Goal: Information Seeking & Learning: Check status

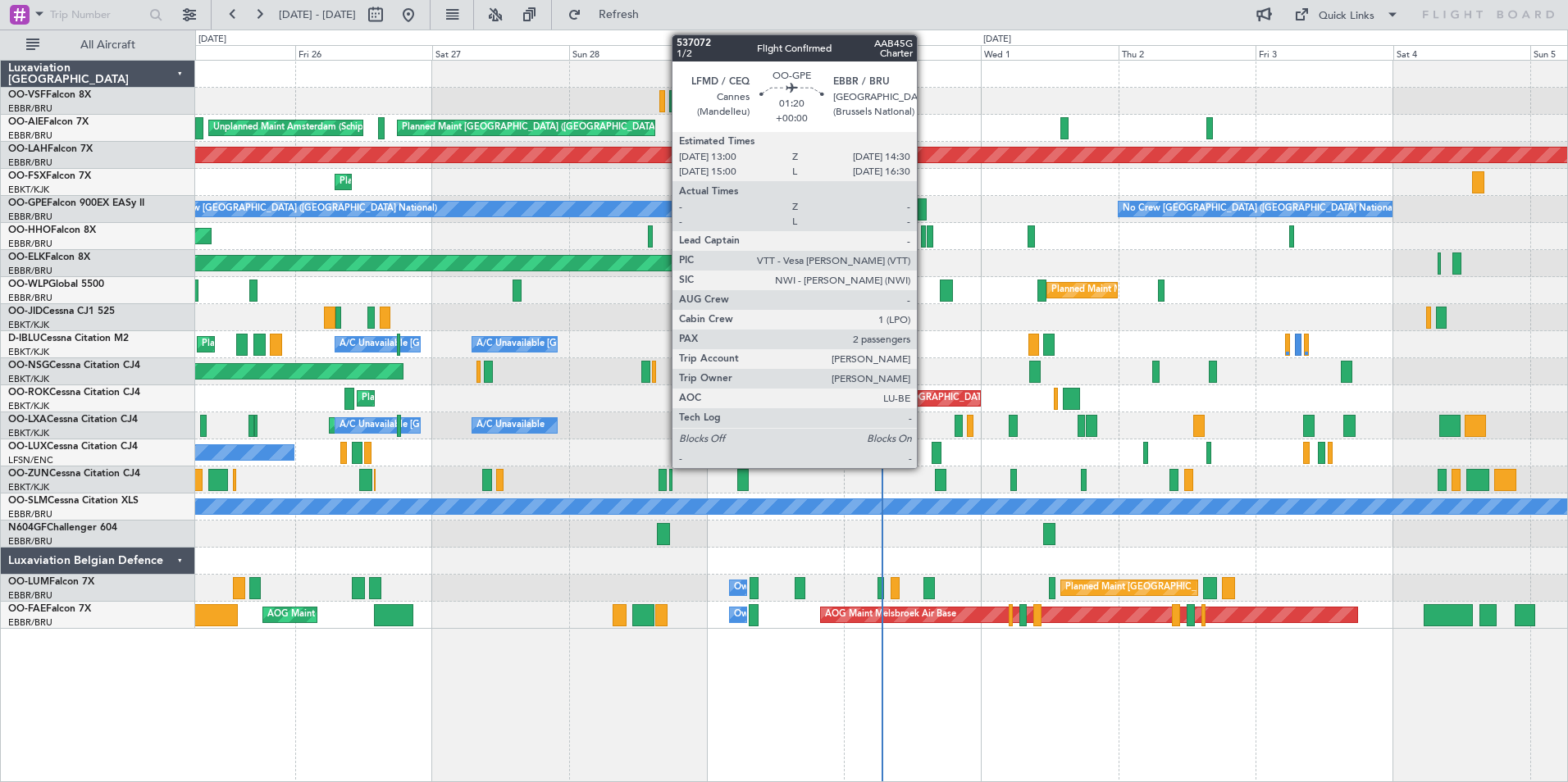
click at [924, 209] on div at bounding box center [922, 209] width 9 height 22
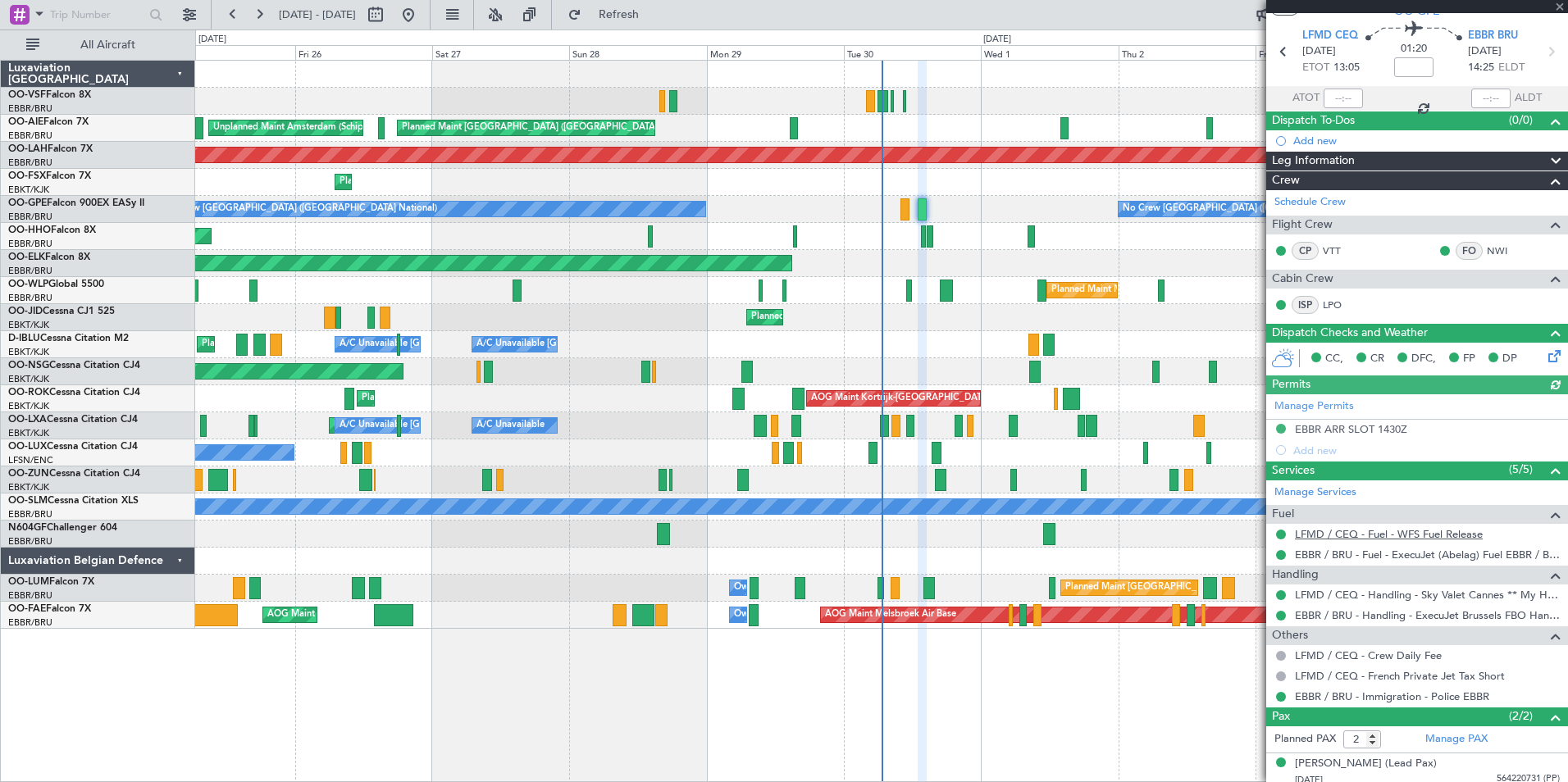
scroll to position [94, 0]
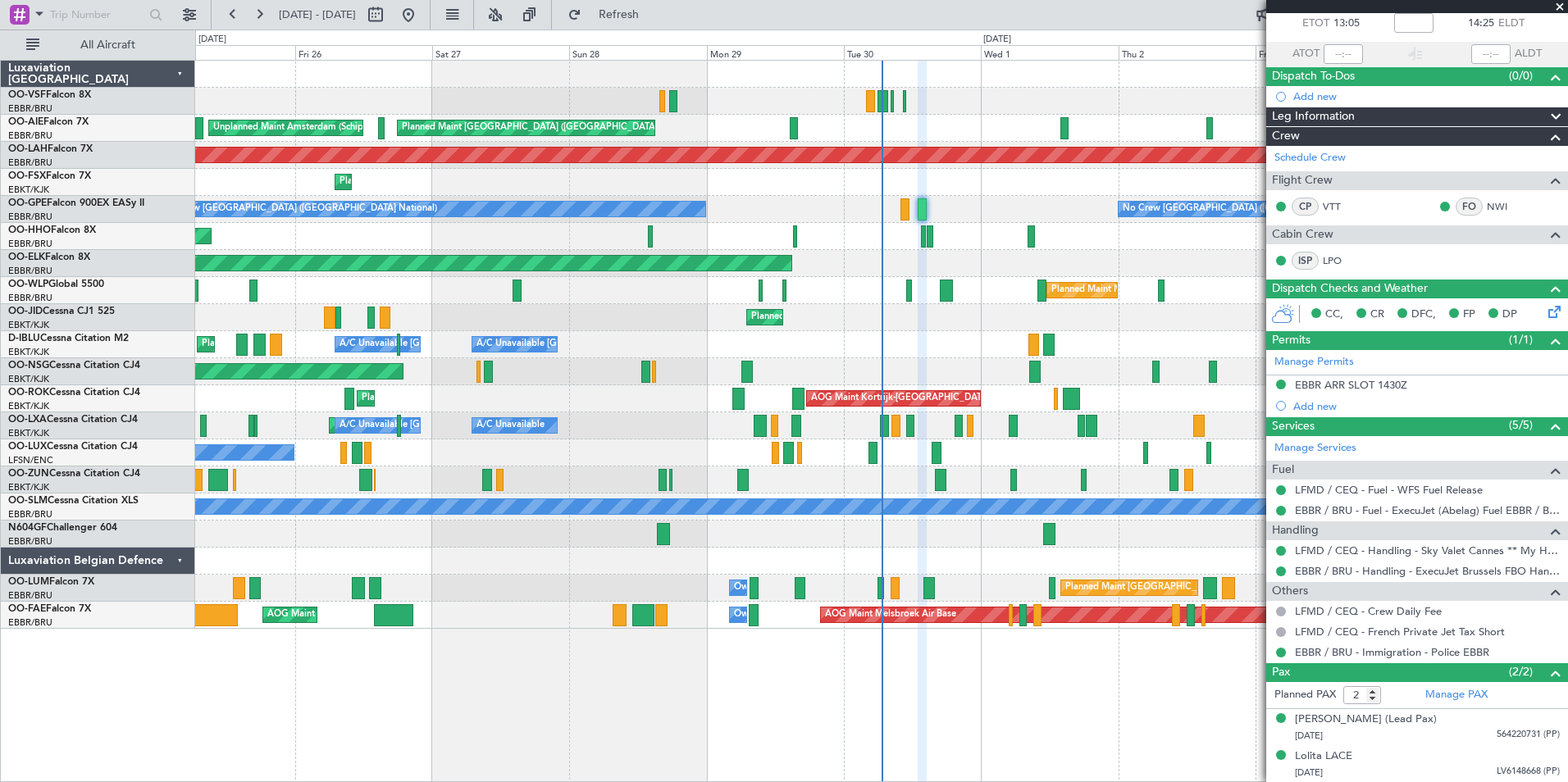
click at [1559, 8] on span at bounding box center [1560, 8] width 17 height 15
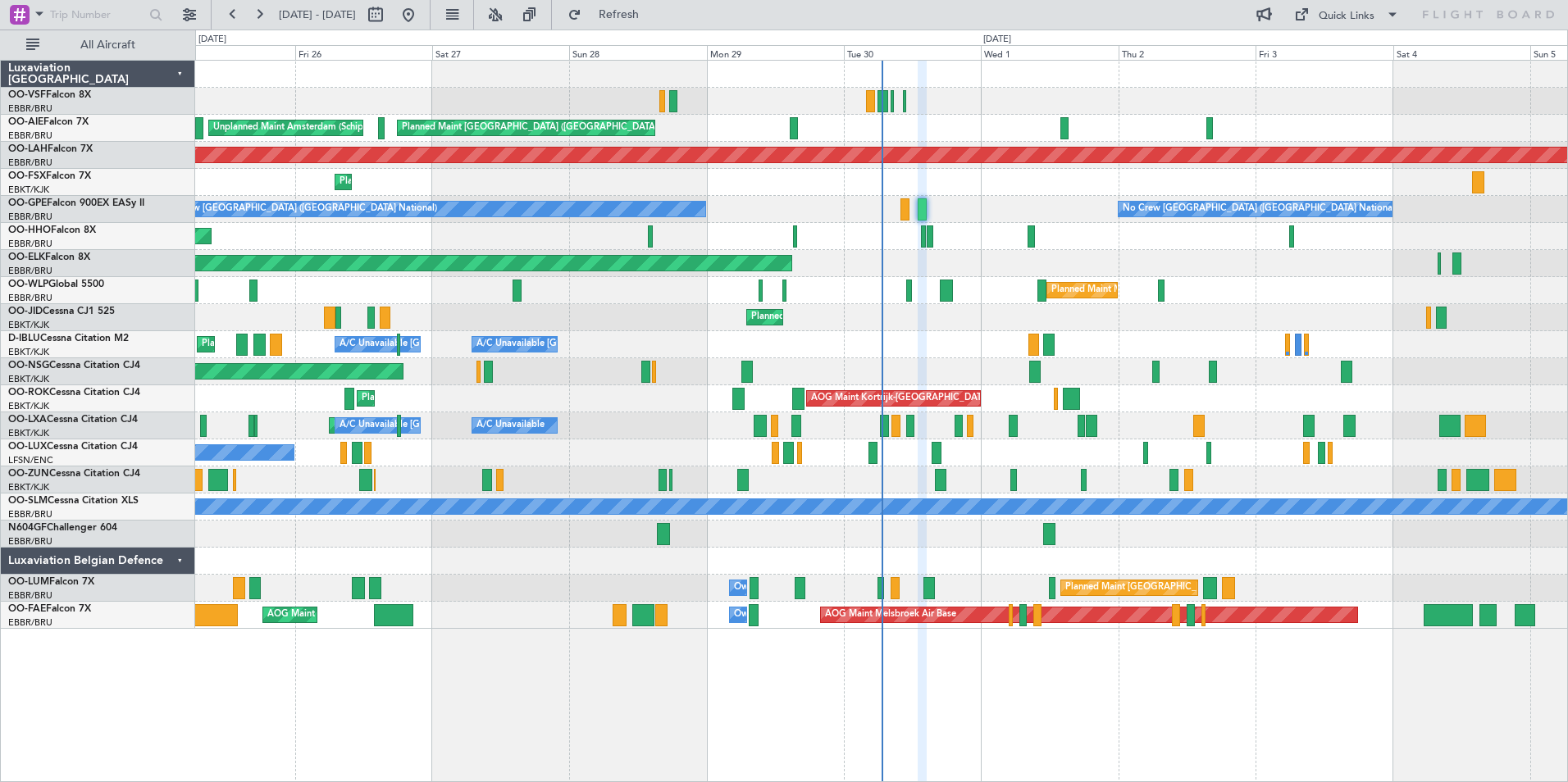
type input "0"
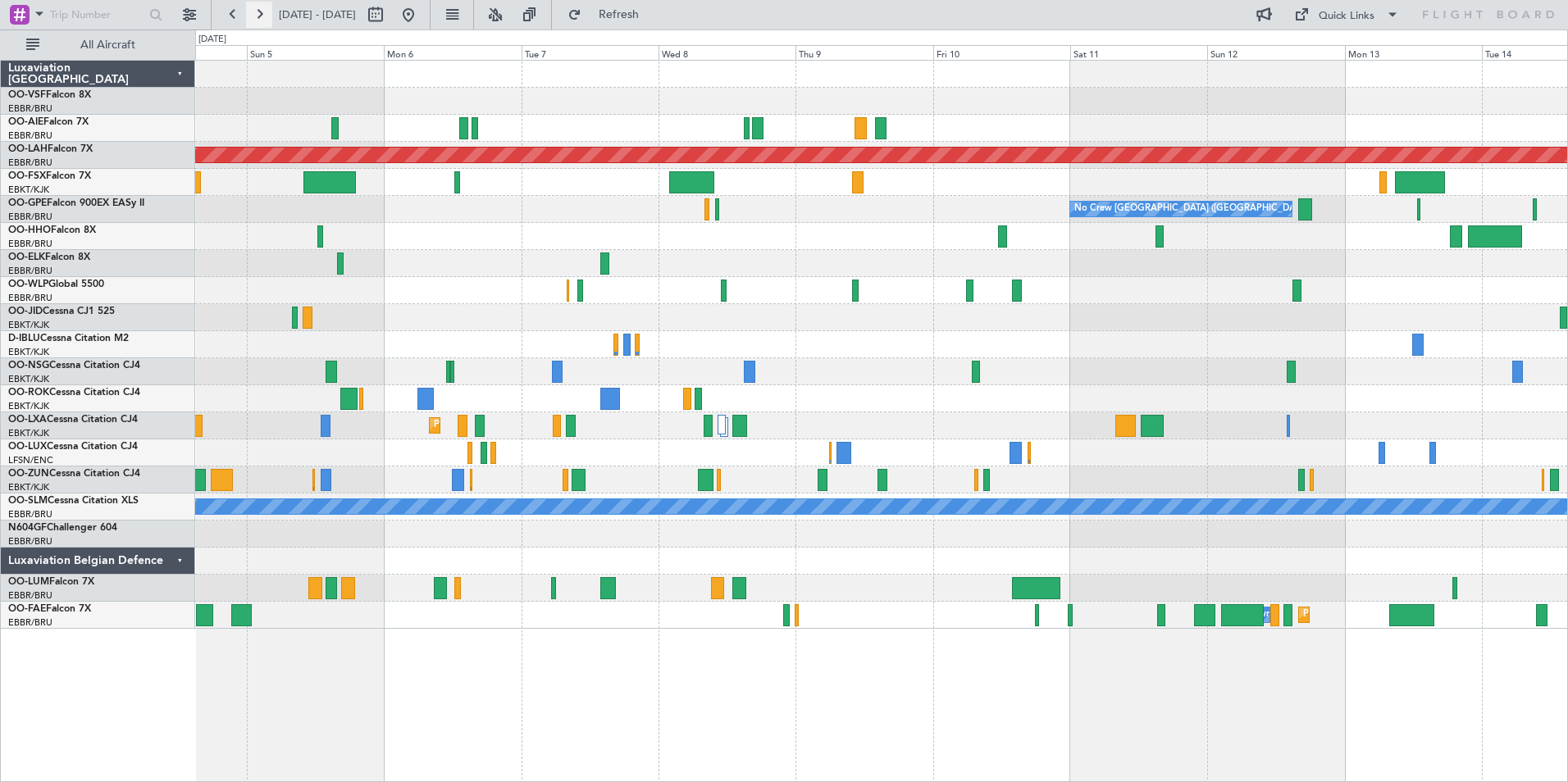
click at [262, 13] on button at bounding box center [258, 14] width 26 height 26
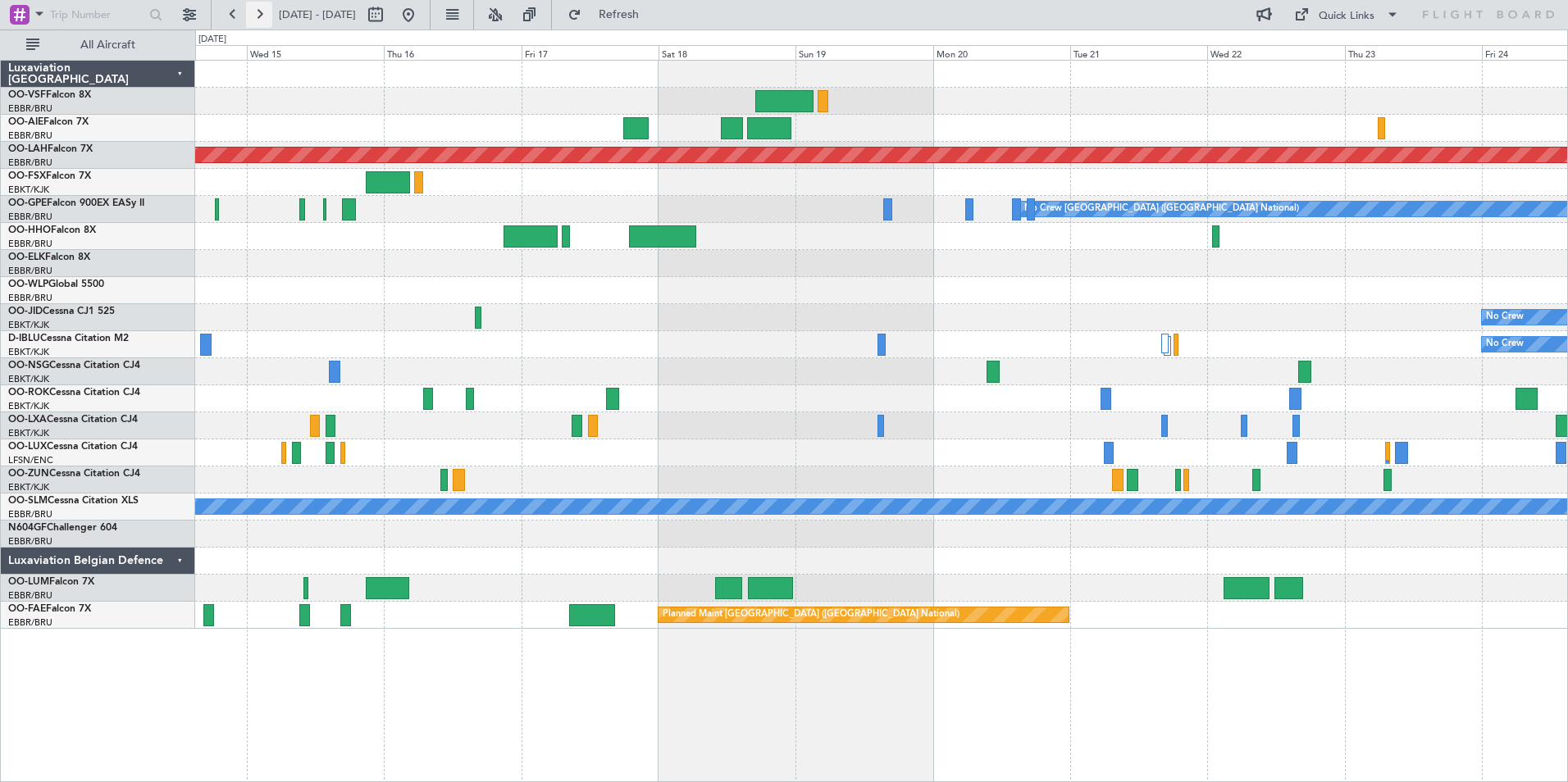
click at [262, 13] on button at bounding box center [258, 14] width 26 height 26
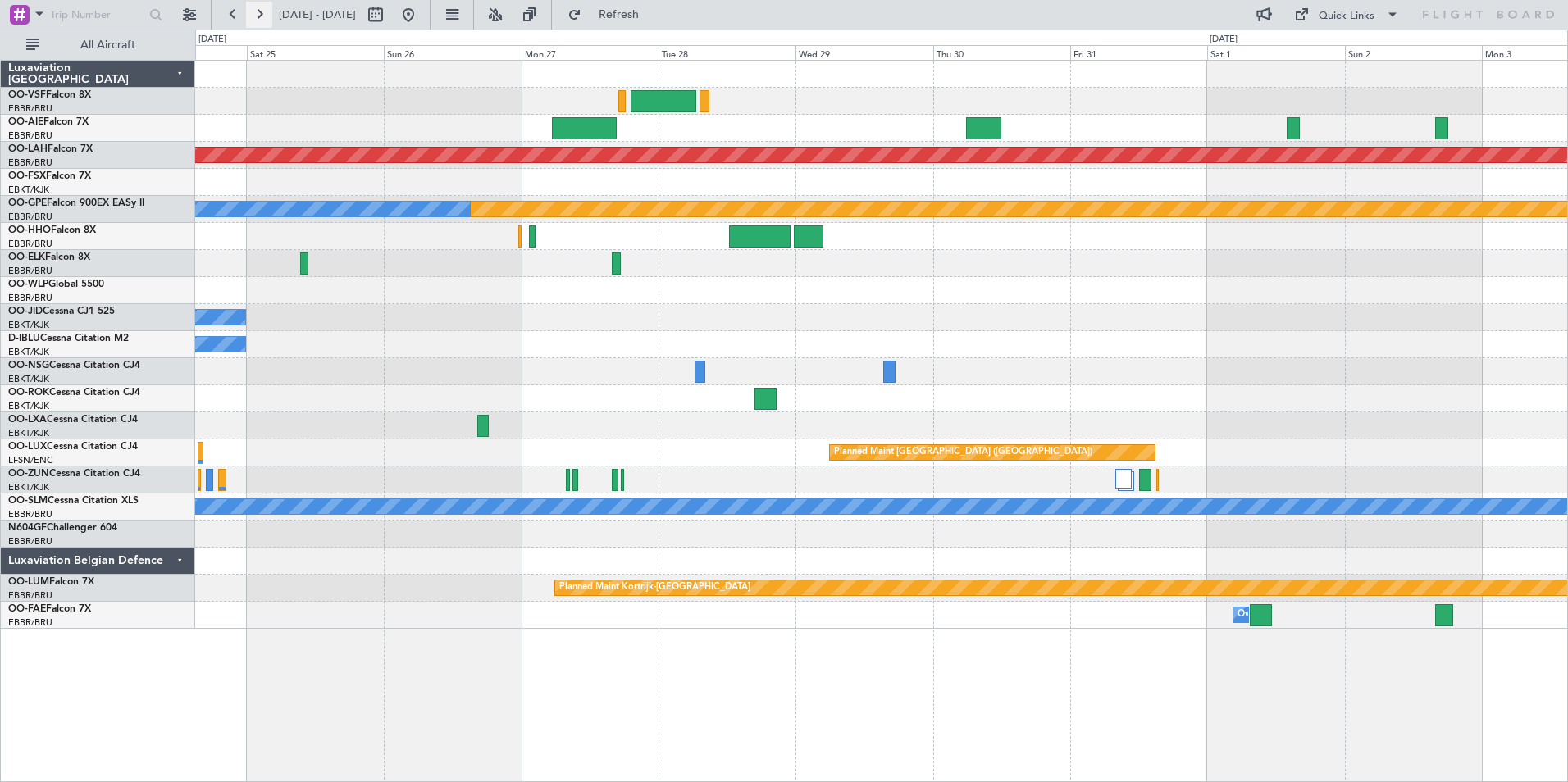
click at [266, 13] on button at bounding box center [258, 14] width 26 height 26
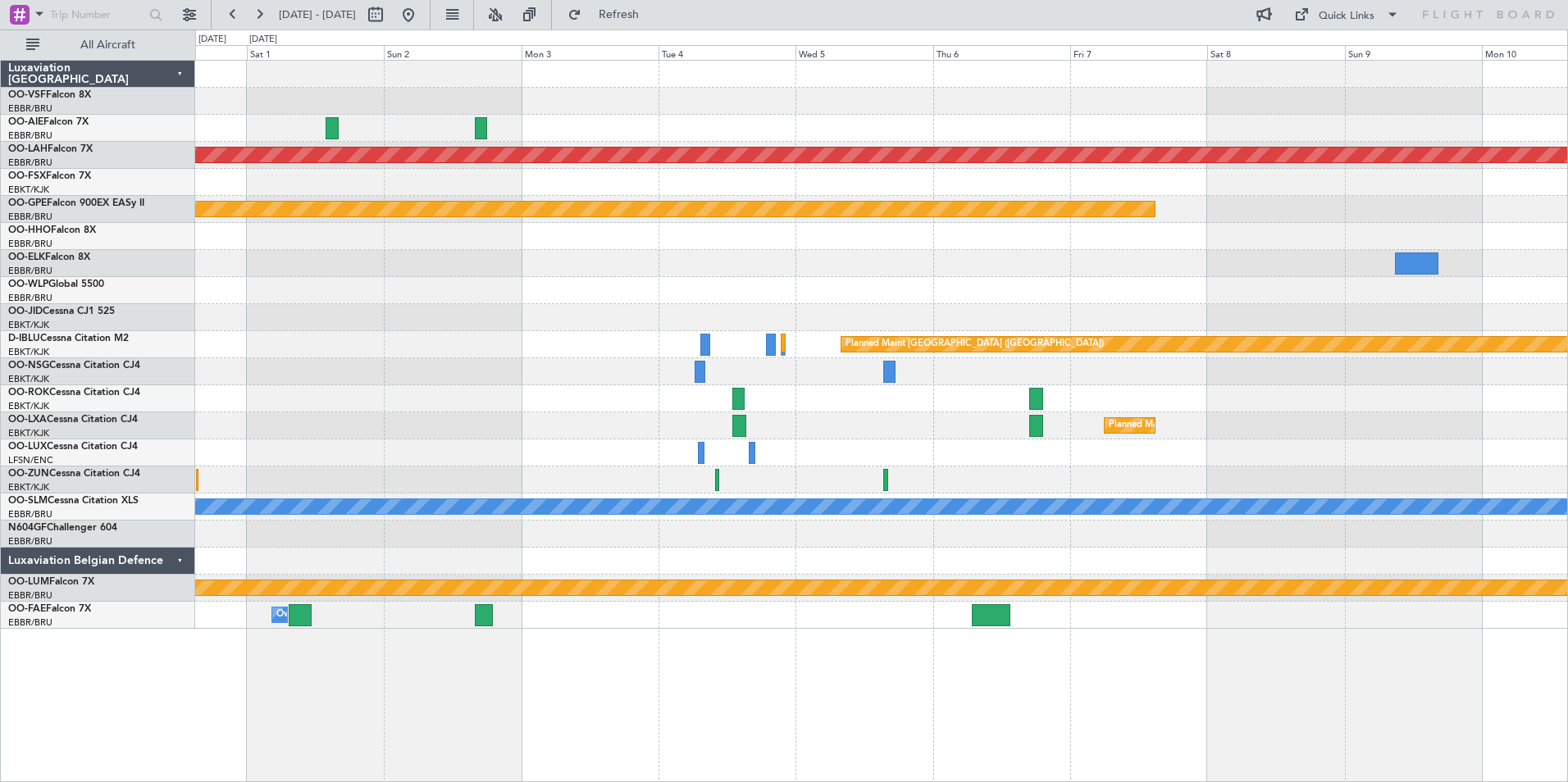
click at [806, 139] on div at bounding box center [882, 128] width 1372 height 27
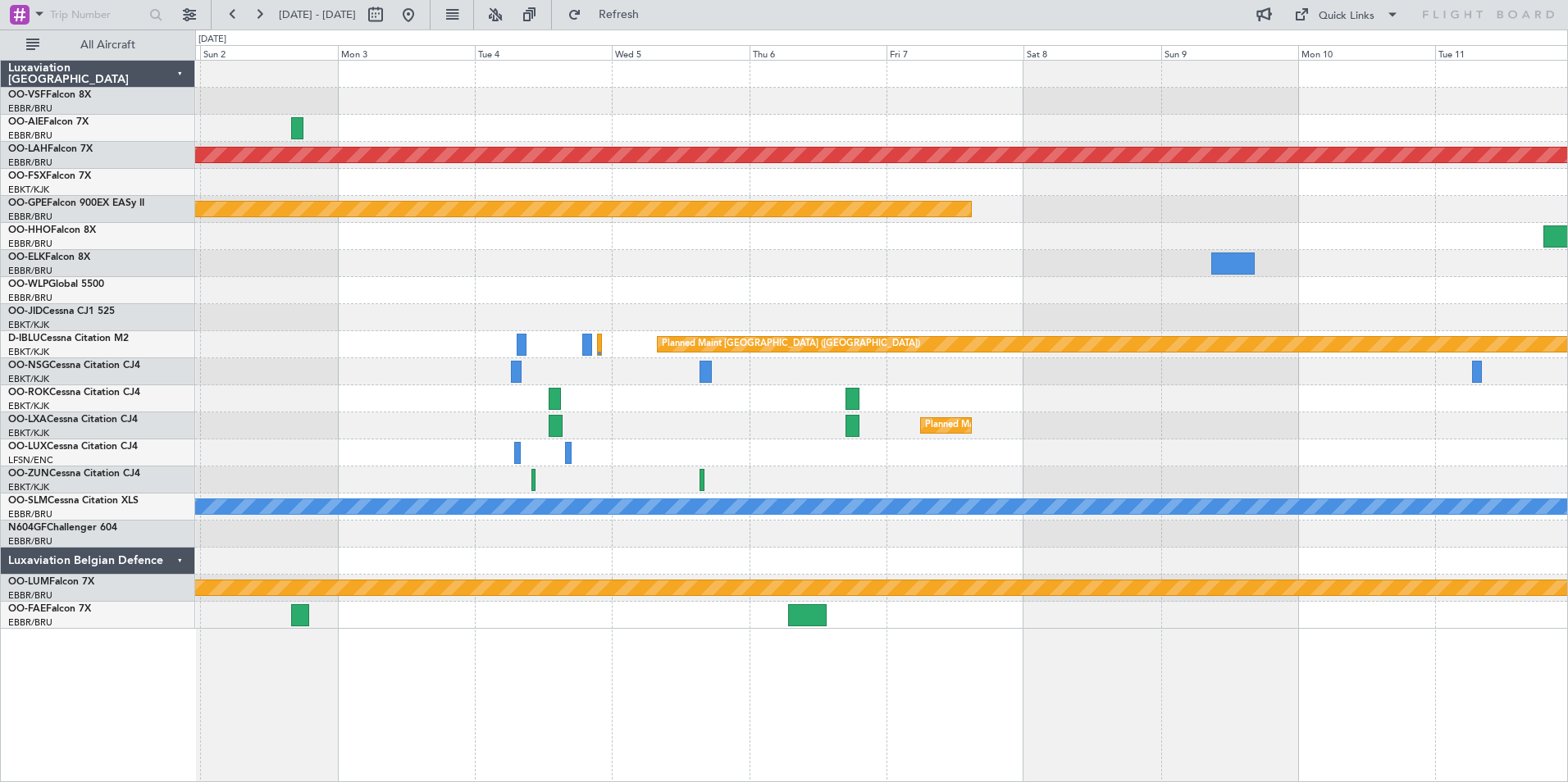
click at [484, 129] on div at bounding box center [882, 128] width 1372 height 27
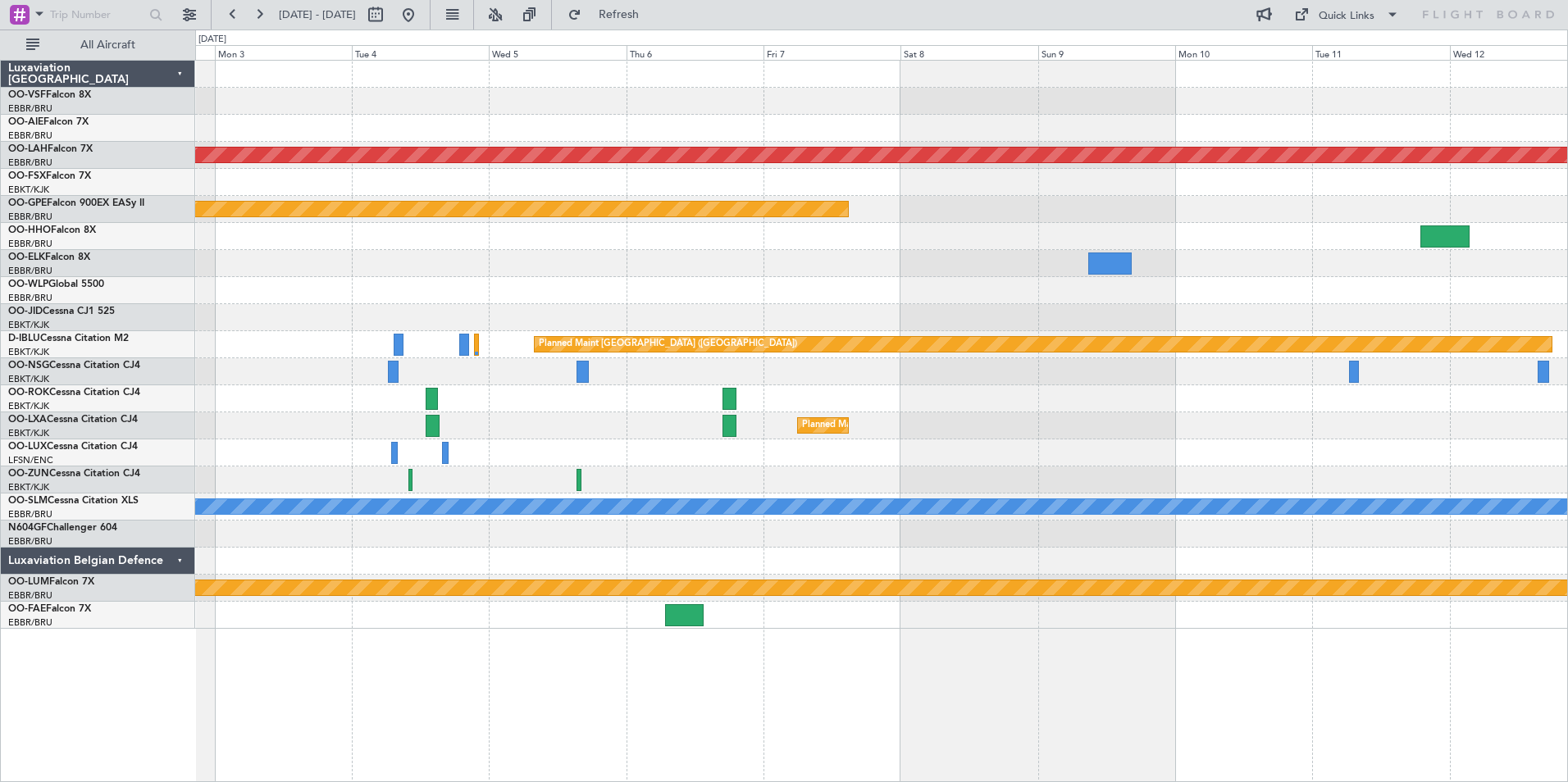
click at [680, 129] on div at bounding box center [882, 128] width 1372 height 27
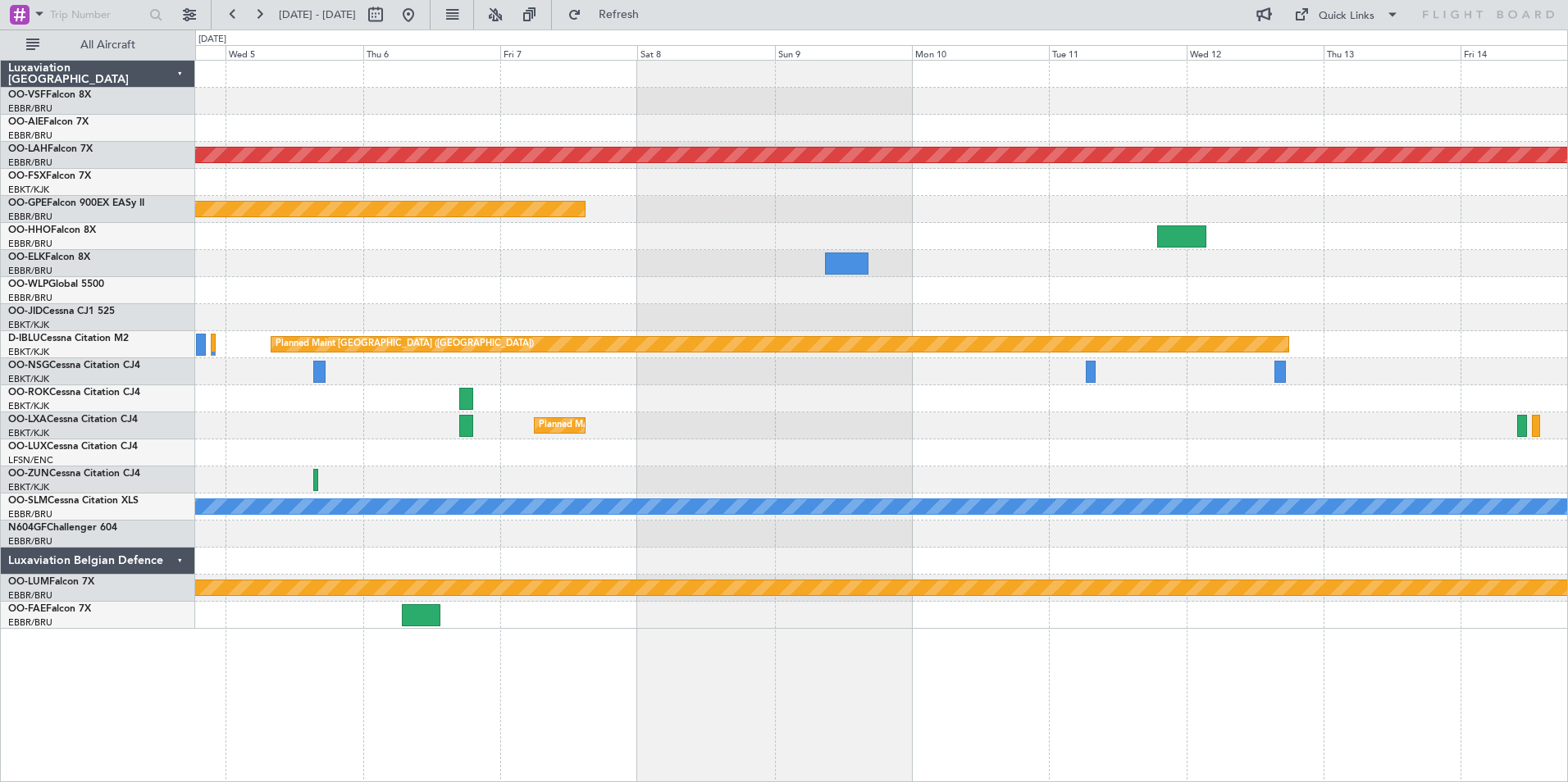
click at [731, 128] on div at bounding box center [882, 128] width 1372 height 27
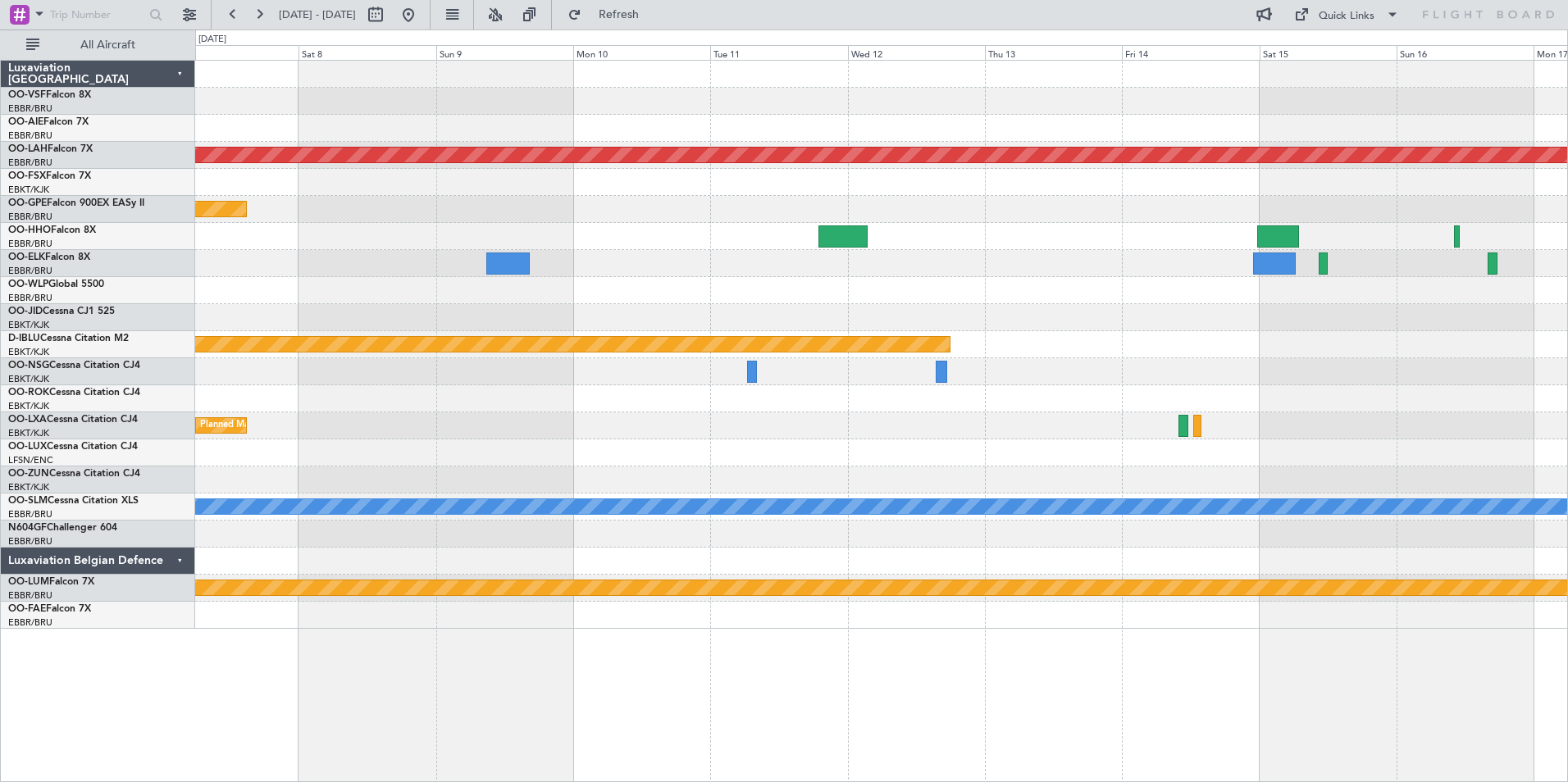
click at [807, 119] on div at bounding box center [882, 128] width 1372 height 27
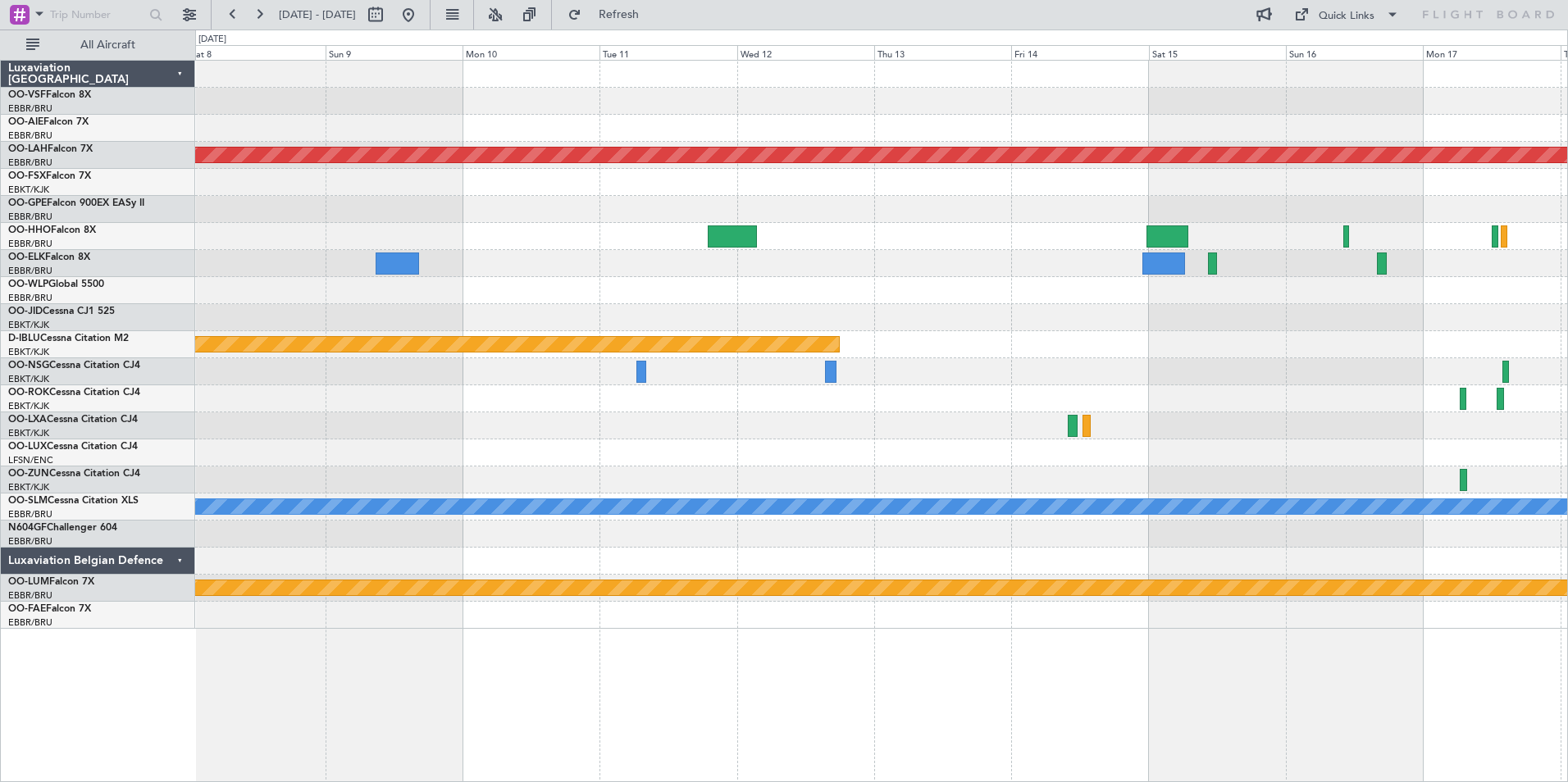
click at [854, 120] on div at bounding box center [882, 128] width 1372 height 27
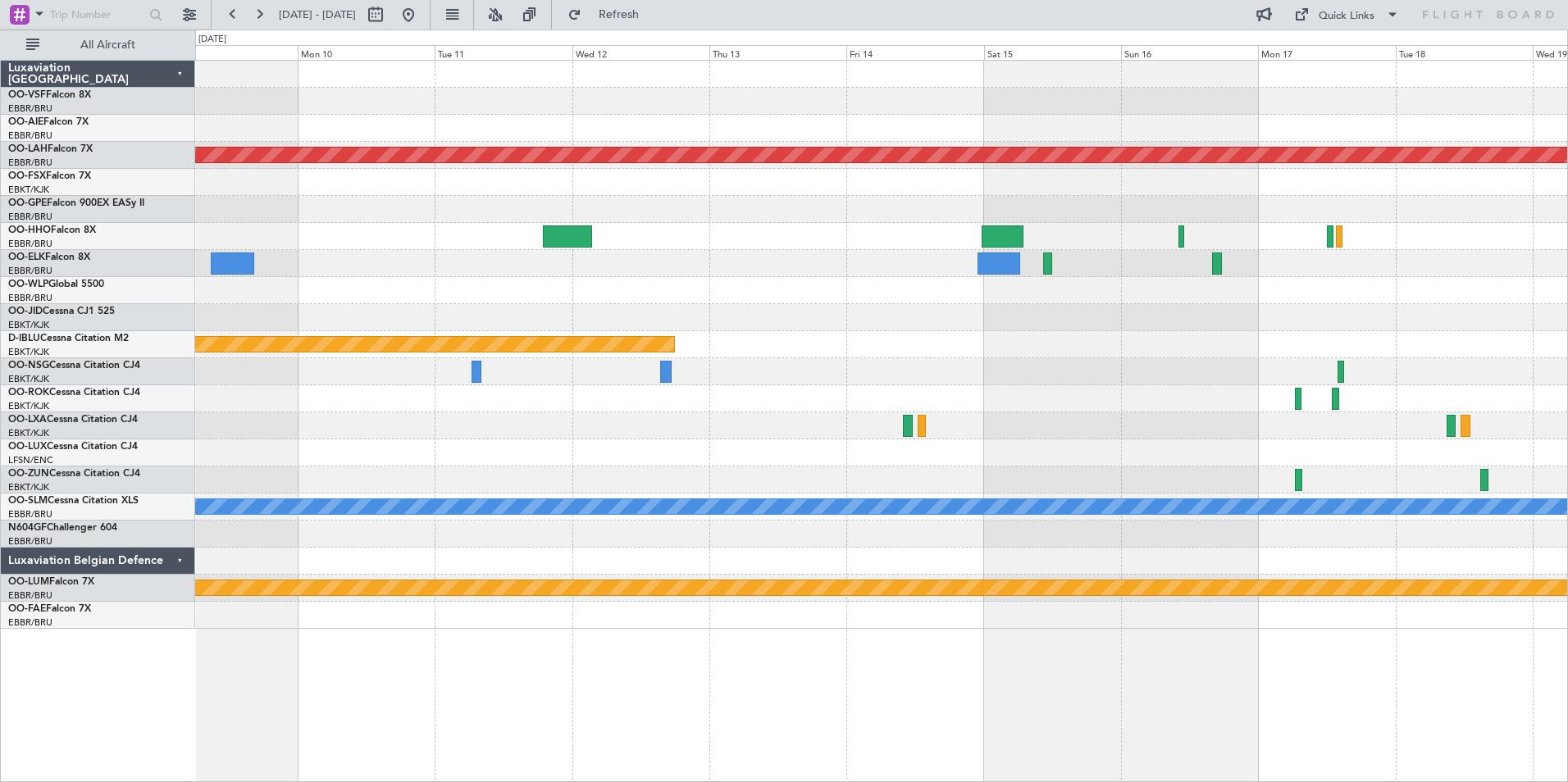
click at [887, 121] on div at bounding box center [882, 128] width 1372 height 27
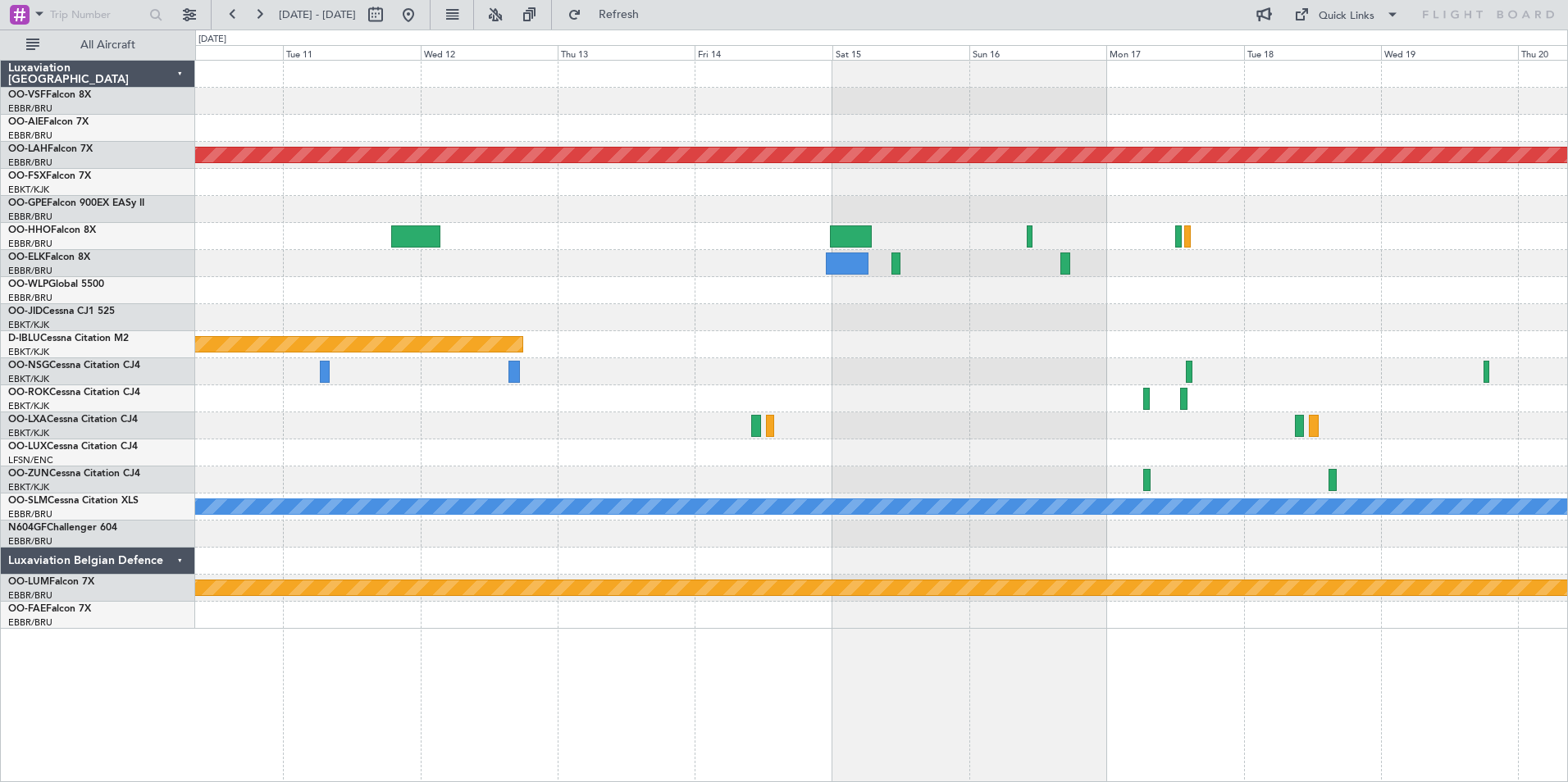
click at [832, 129] on div at bounding box center [882, 128] width 1372 height 27
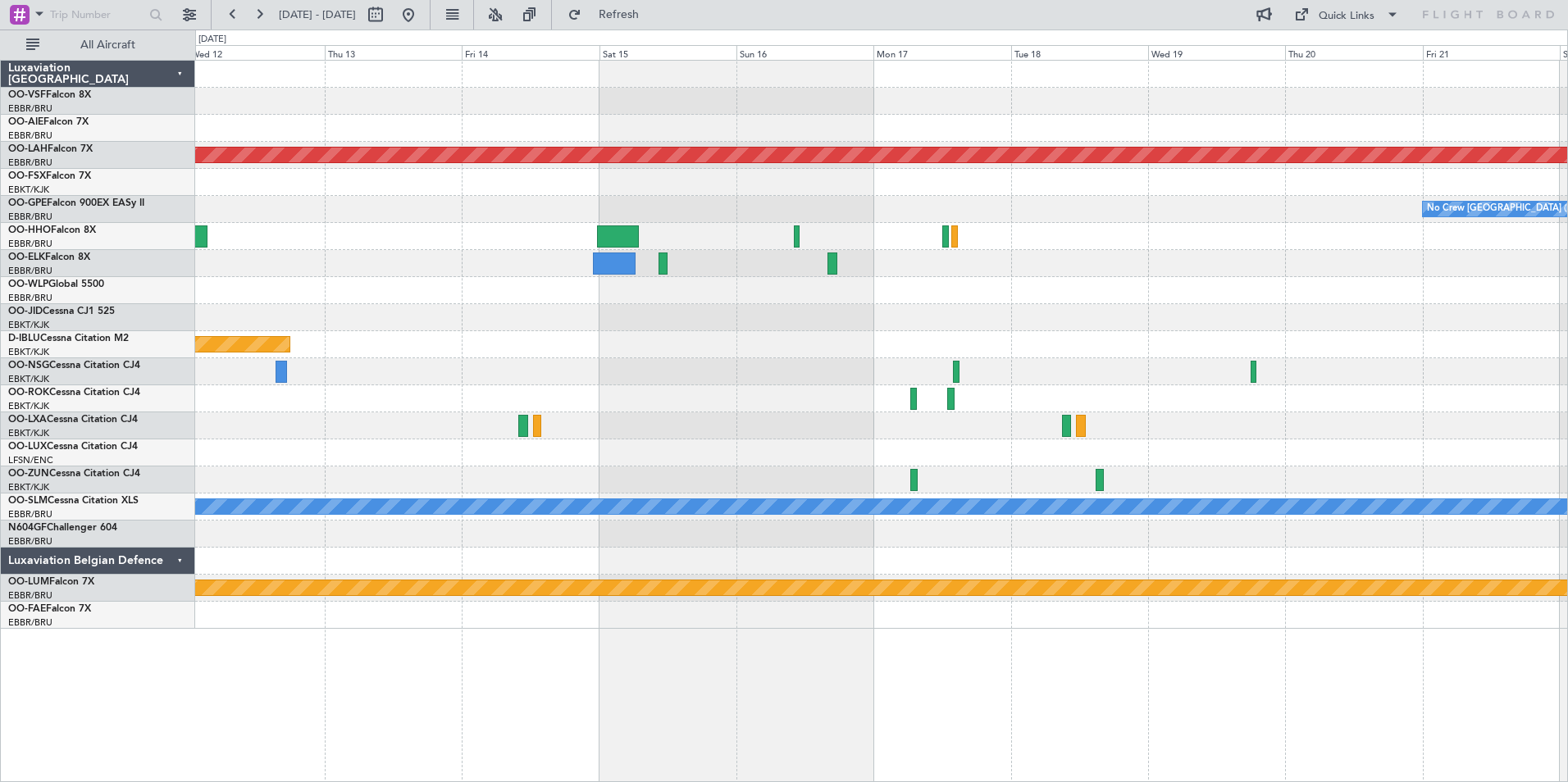
click at [960, 141] on div at bounding box center [882, 128] width 1372 height 27
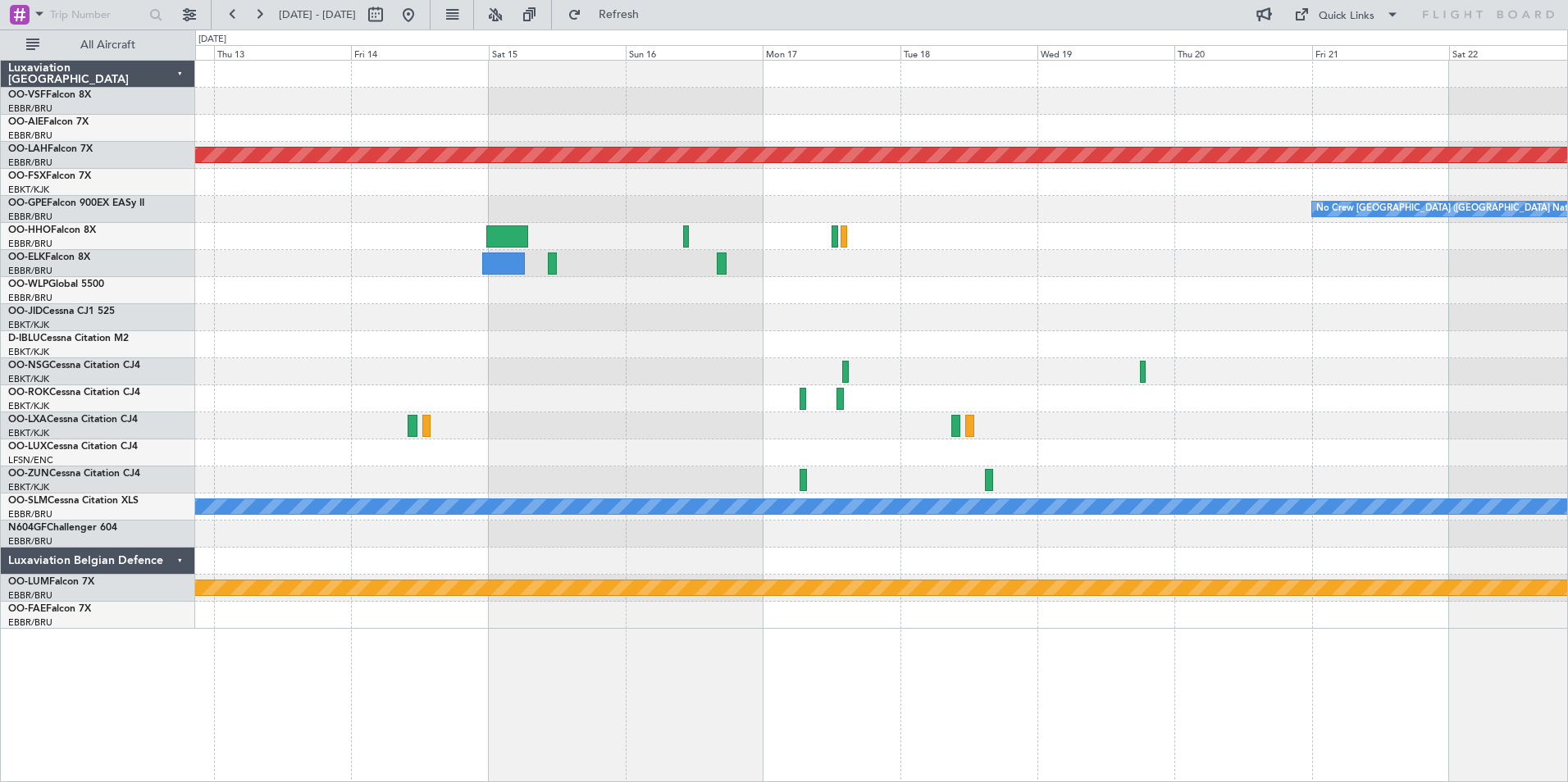
click at [811, 144] on div "Planned Maint [PERSON_NAME]-[GEOGRAPHIC_DATA][PERSON_NAME] ([GEOGRAPHIC_DATA][P…" at bounding box center [882, 345] width 1372 height 568
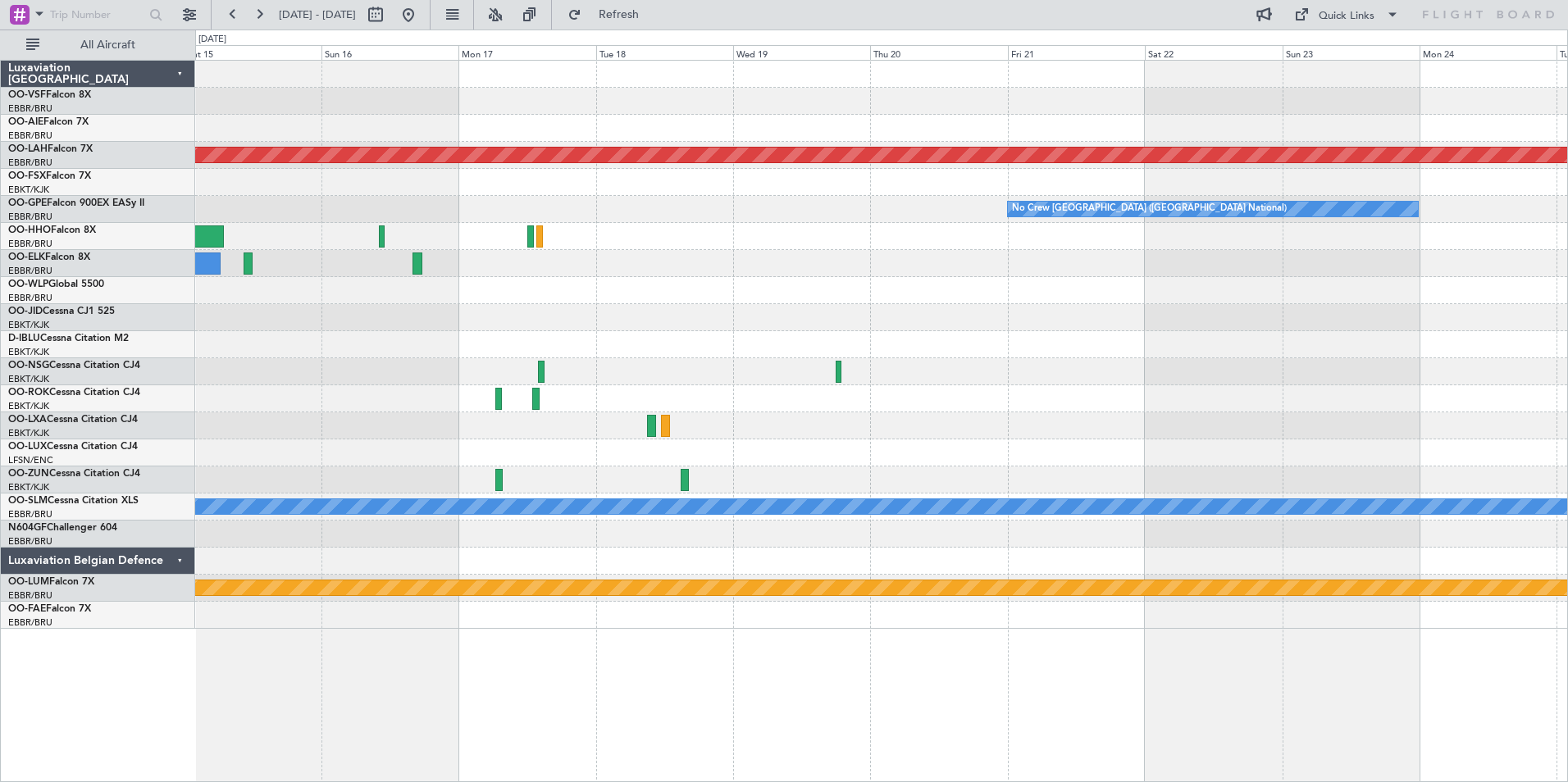
click at [871, 129] on div at bounding box center [882, 128] width 1372 height 27
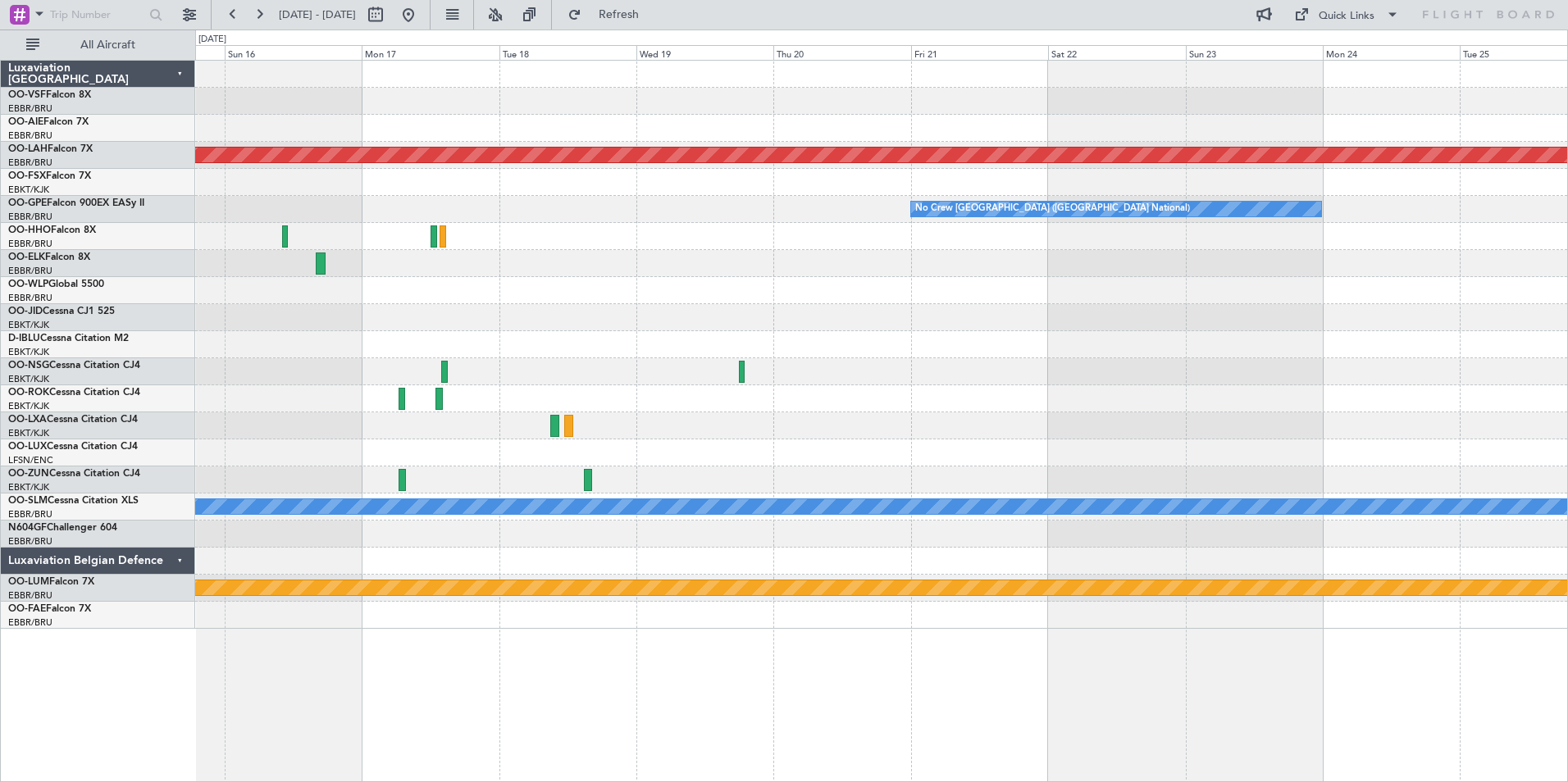
click at [846, 122] on div at bounding box center [882, 128] width 1372 height 27
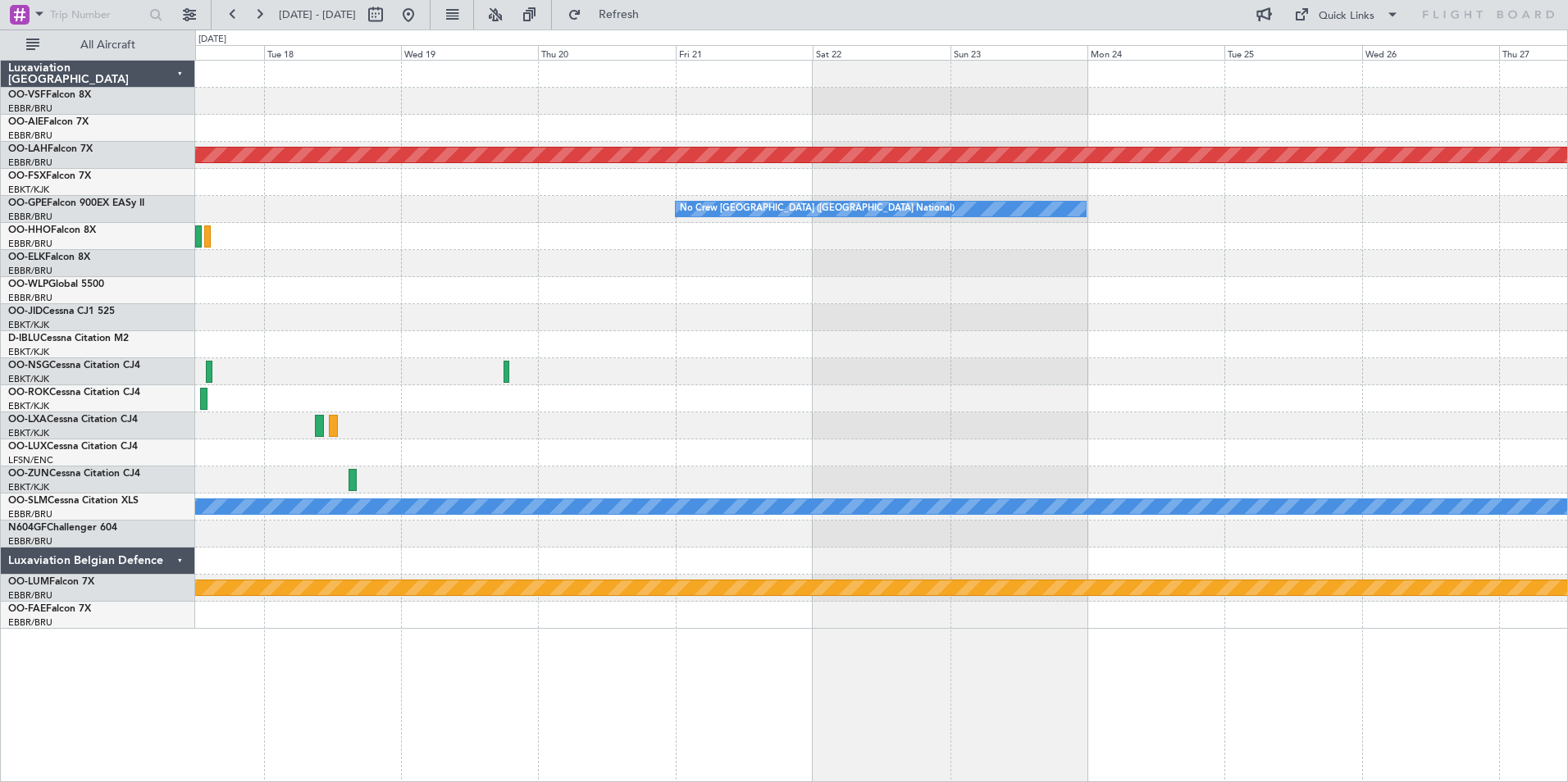
click at [886, 120] on div at bounding box center [882, 128] width 1372 height 27
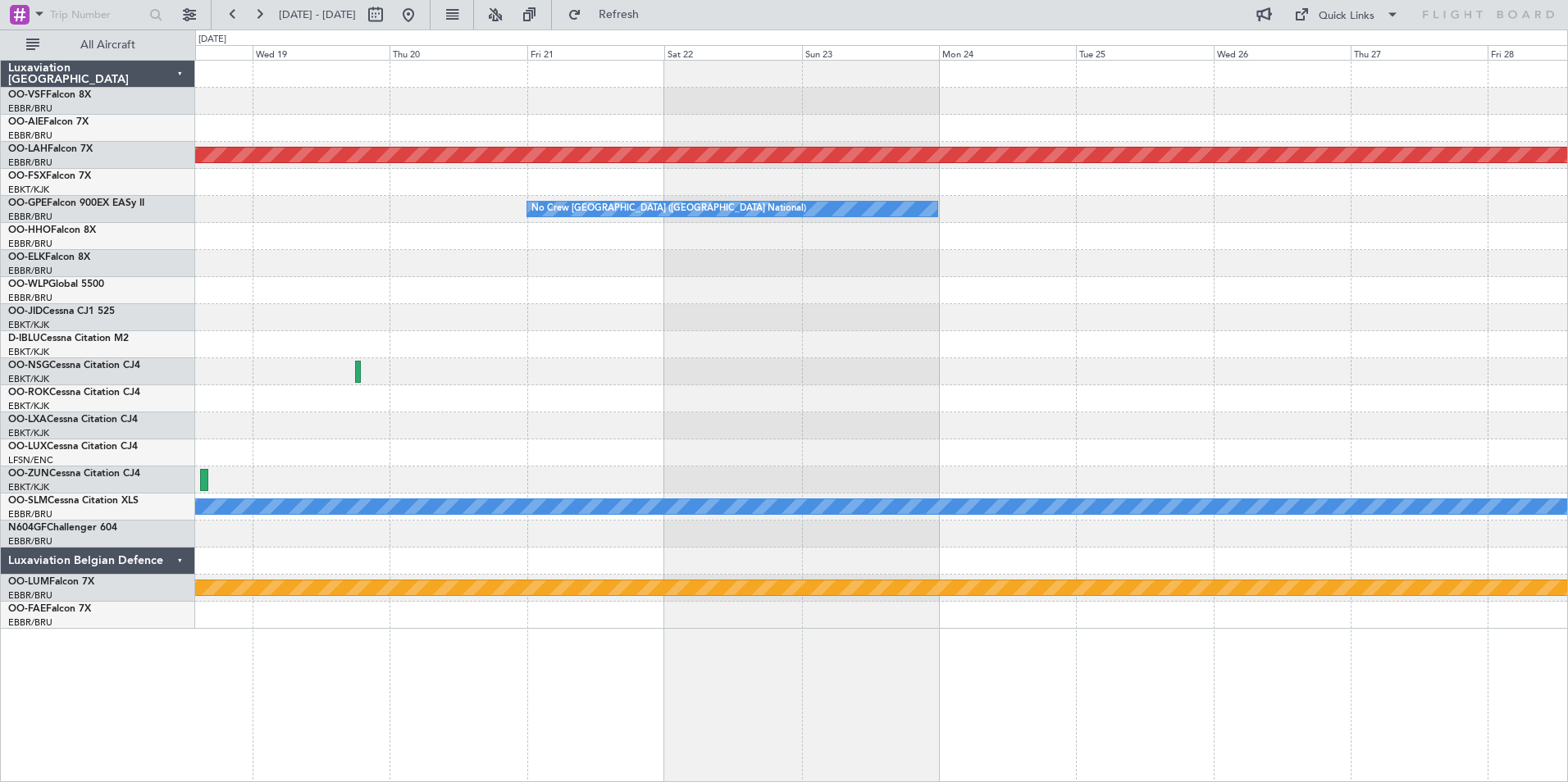
click at [877, 116] on div at bounding box center [882, 128] width 1372 height 27
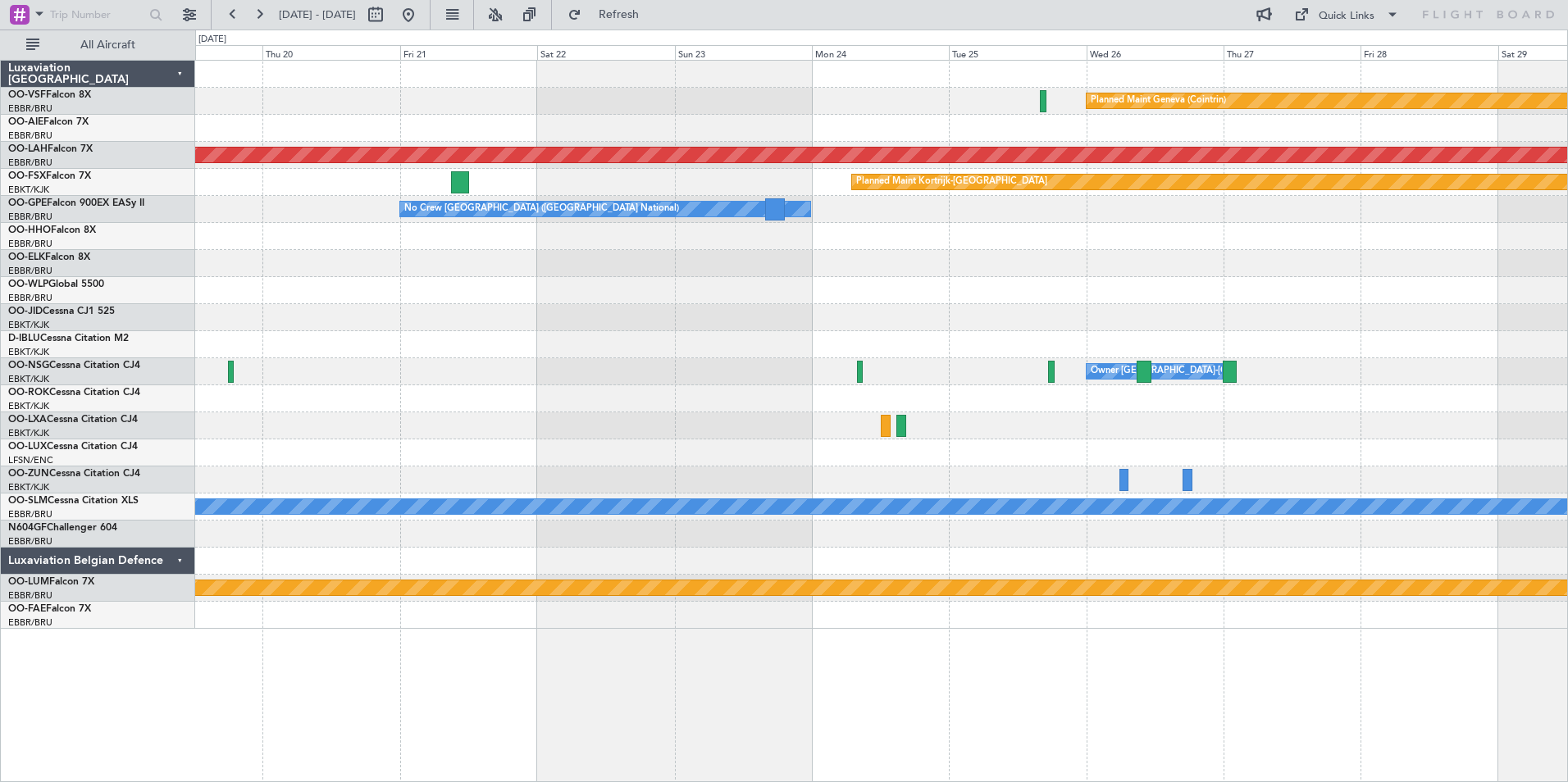
click at [901, 132] on div at bounding box center [882, 128] width 1372 height 27
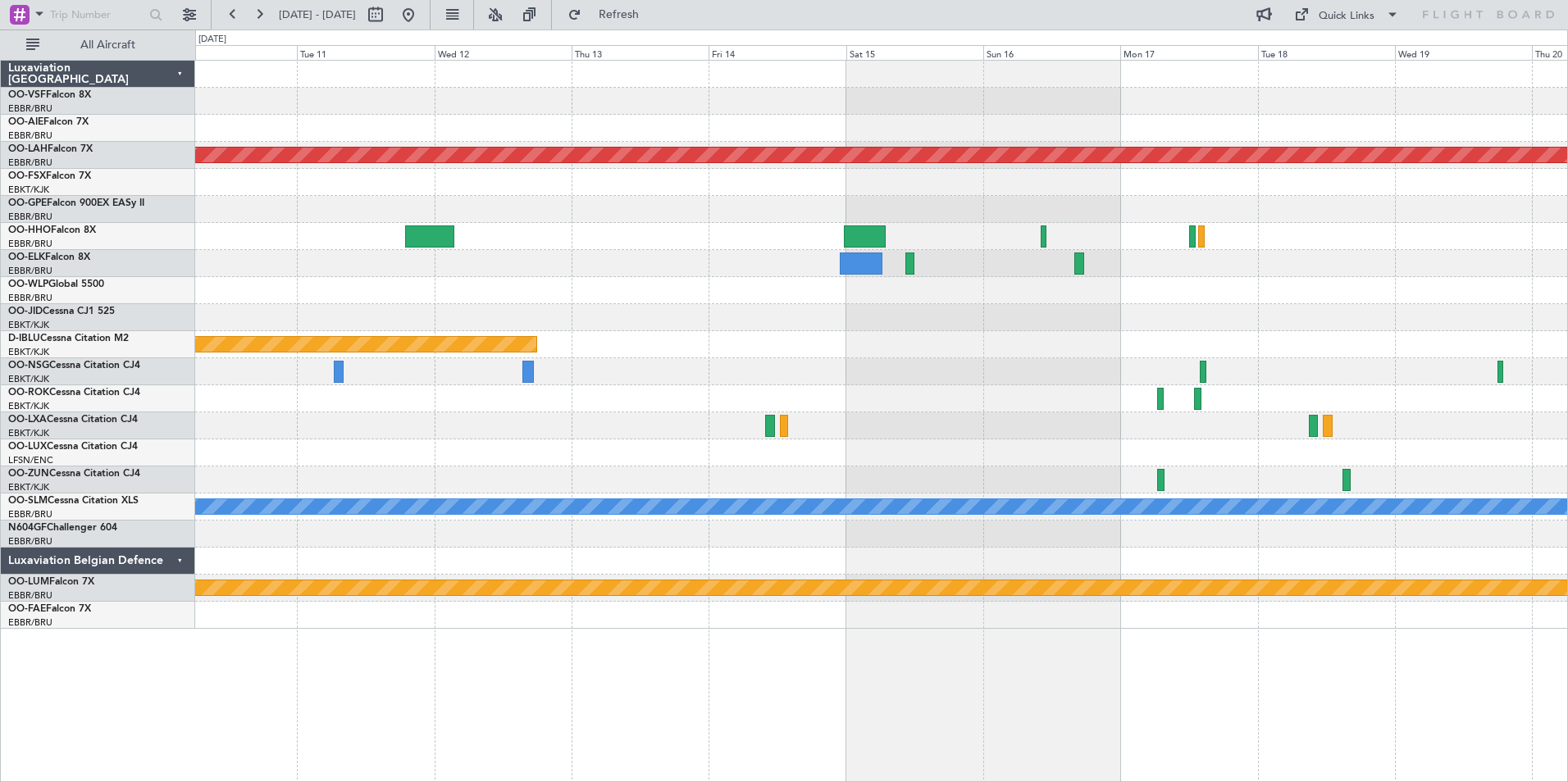
click at [1071, 145] on div "Planned Maint [PERSON_NAME]-[GEOGRAPHIC_DATA][PERSON_NAME] ([GEOGRAPHIC_DATA][P…" at bounding box center [882, 345] width 1372 height 568
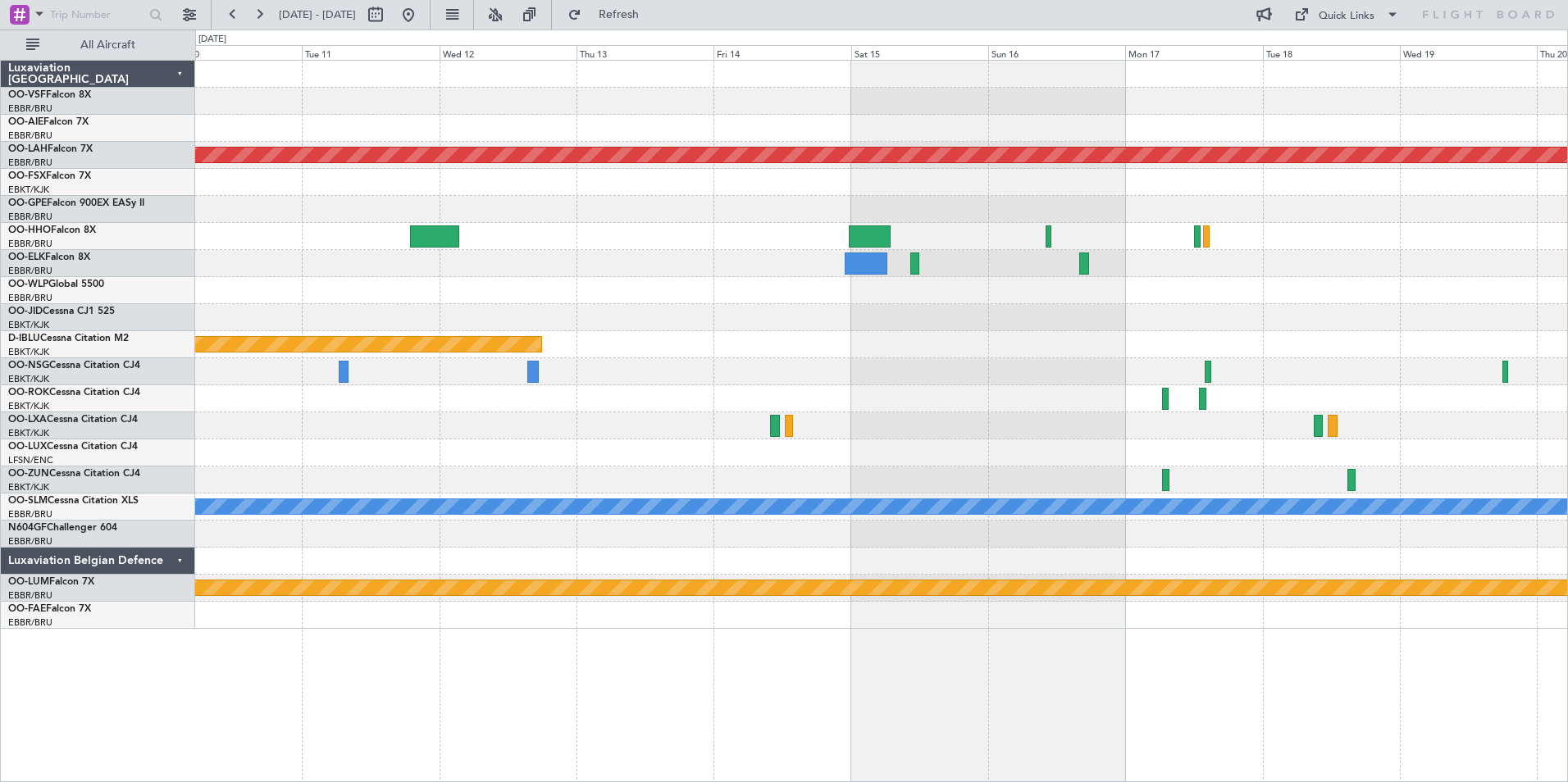
click at [898, 115] on div "Planned Maint [PERSON_NAME]-[GEOGRAPHIC_DATA][PERSON_NAME] ([GEOGRAPHIC_DATA][P…" at bounding box center [882, 345] width 1372 height 568
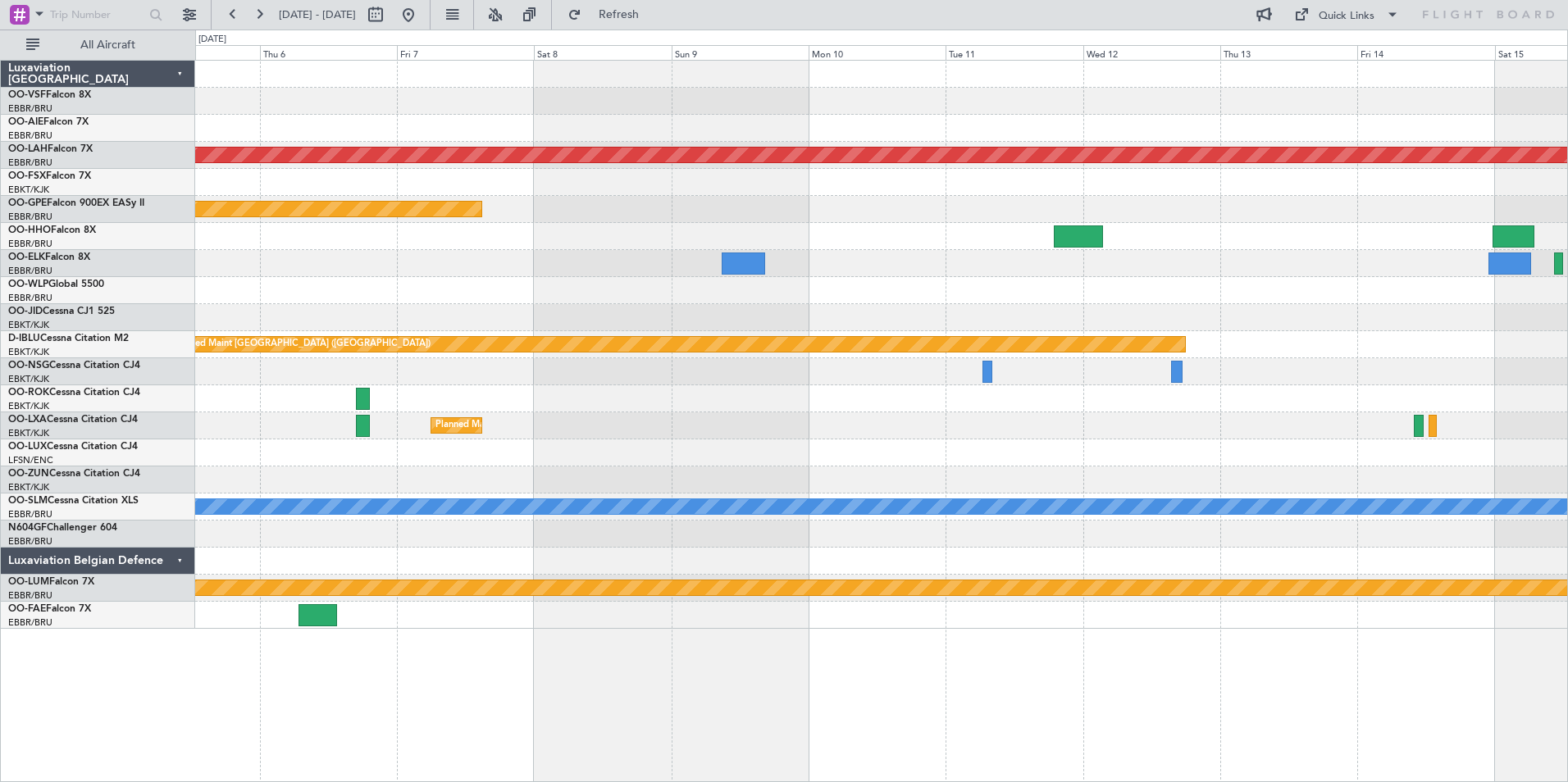
click at [781, 119] on div at bounding box center [882, 128] width 1372 height 27
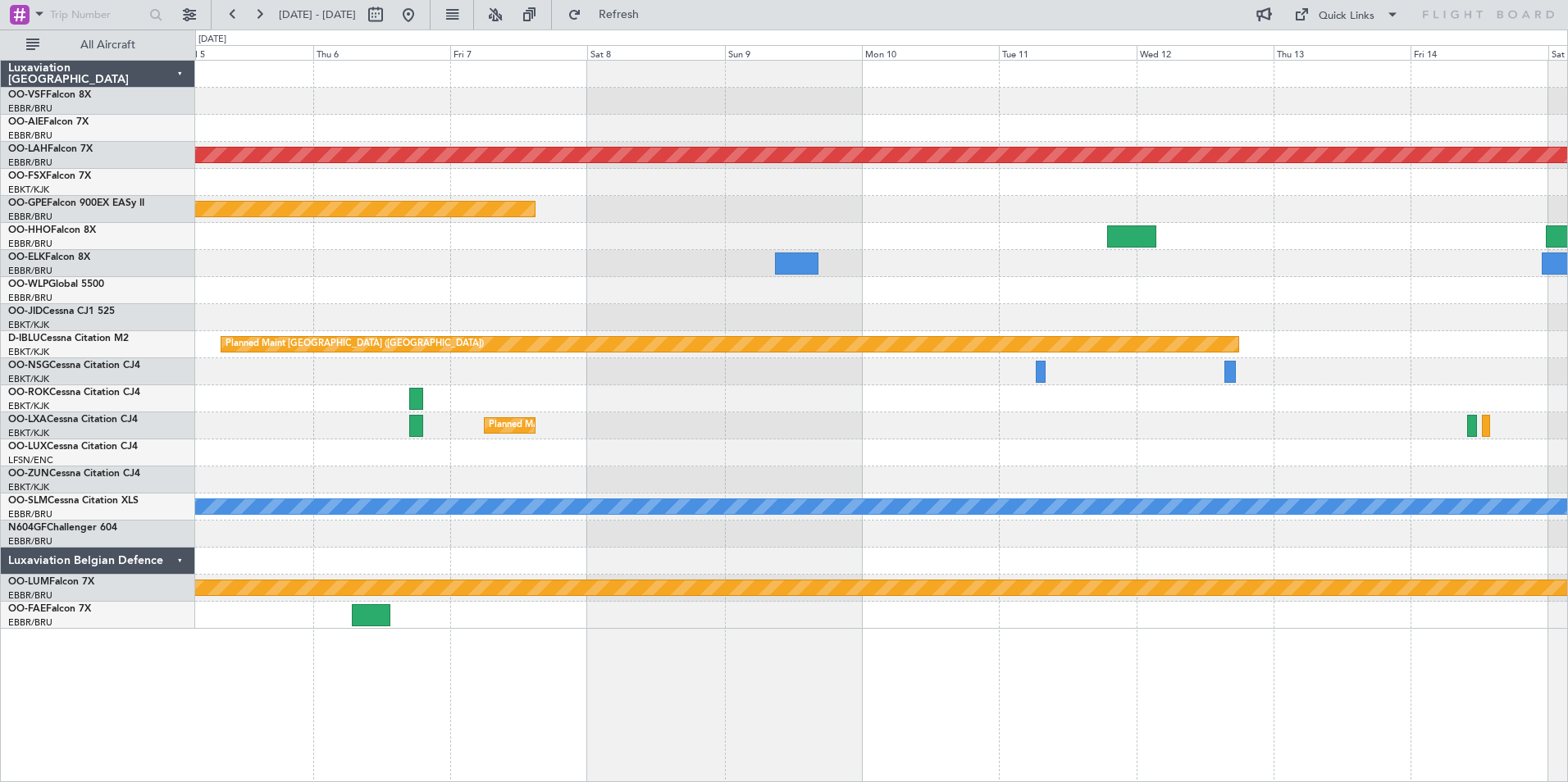
click at [877, 113] on div at bounding box center [882, 101] width 1372 height 27
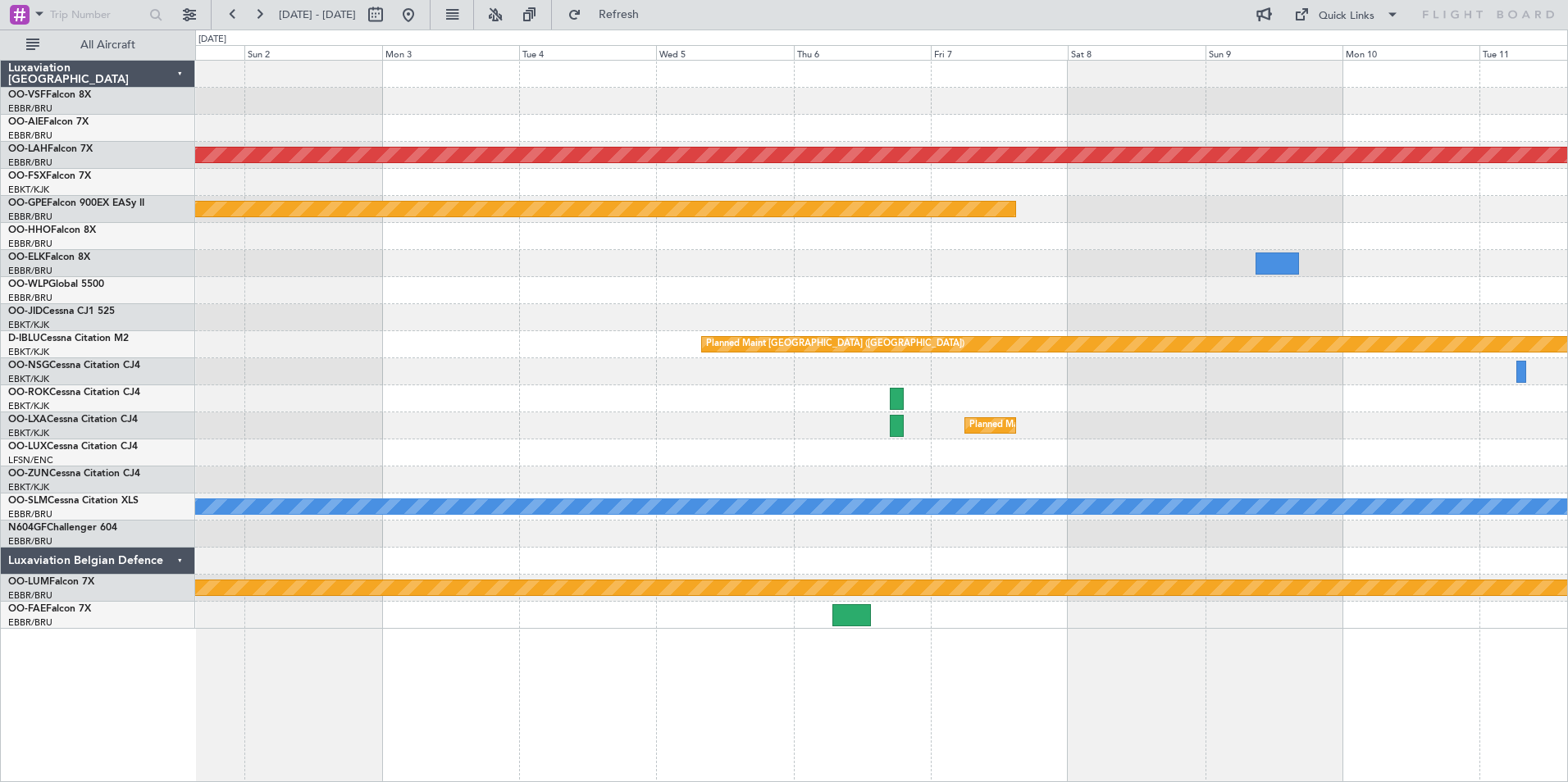
click at [962, 93] on div at bounding box center [882, 101] width 1372 height 27
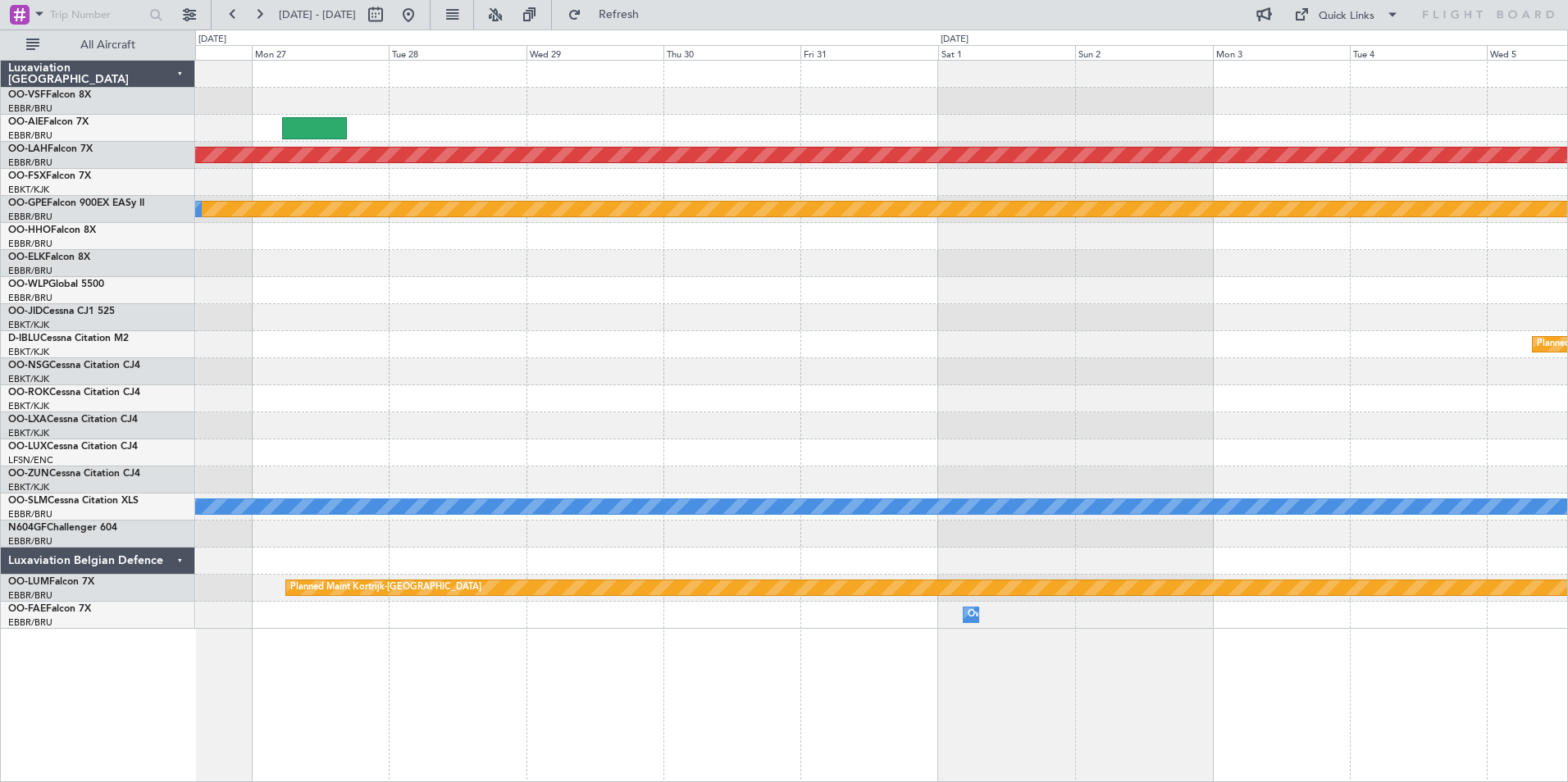
click at [976, 123] on div at bounding box center [882, 128] width 1372 height 27
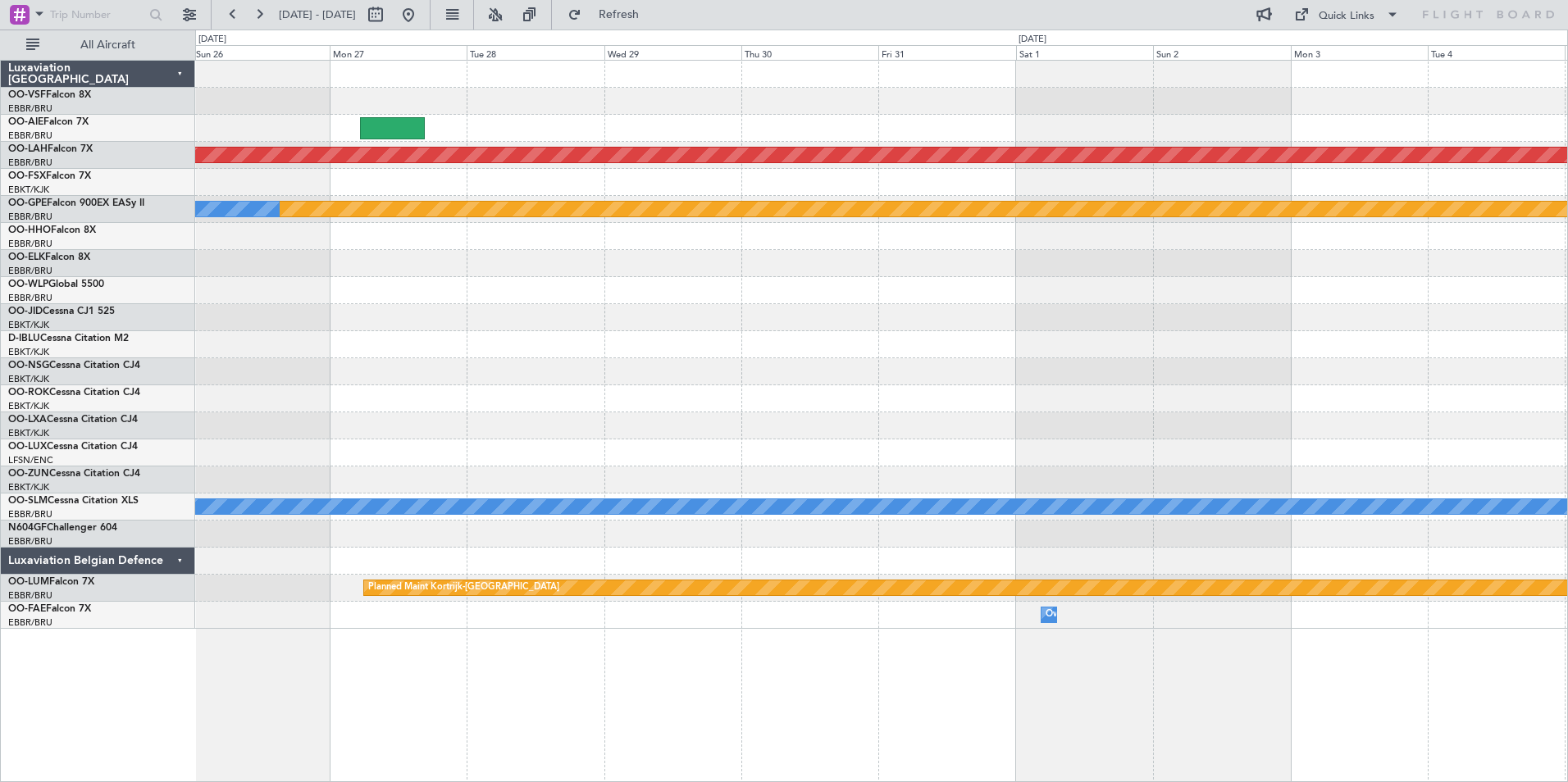
click at [962, 124] on div "Planned Maint [PERSON_NAME]-[GEOGRAPHIC_DATA][PERSON_NAME] ([GEOGRAPHIC_DATA][P…" at bounding box center [882, 345] width 1372 height 568
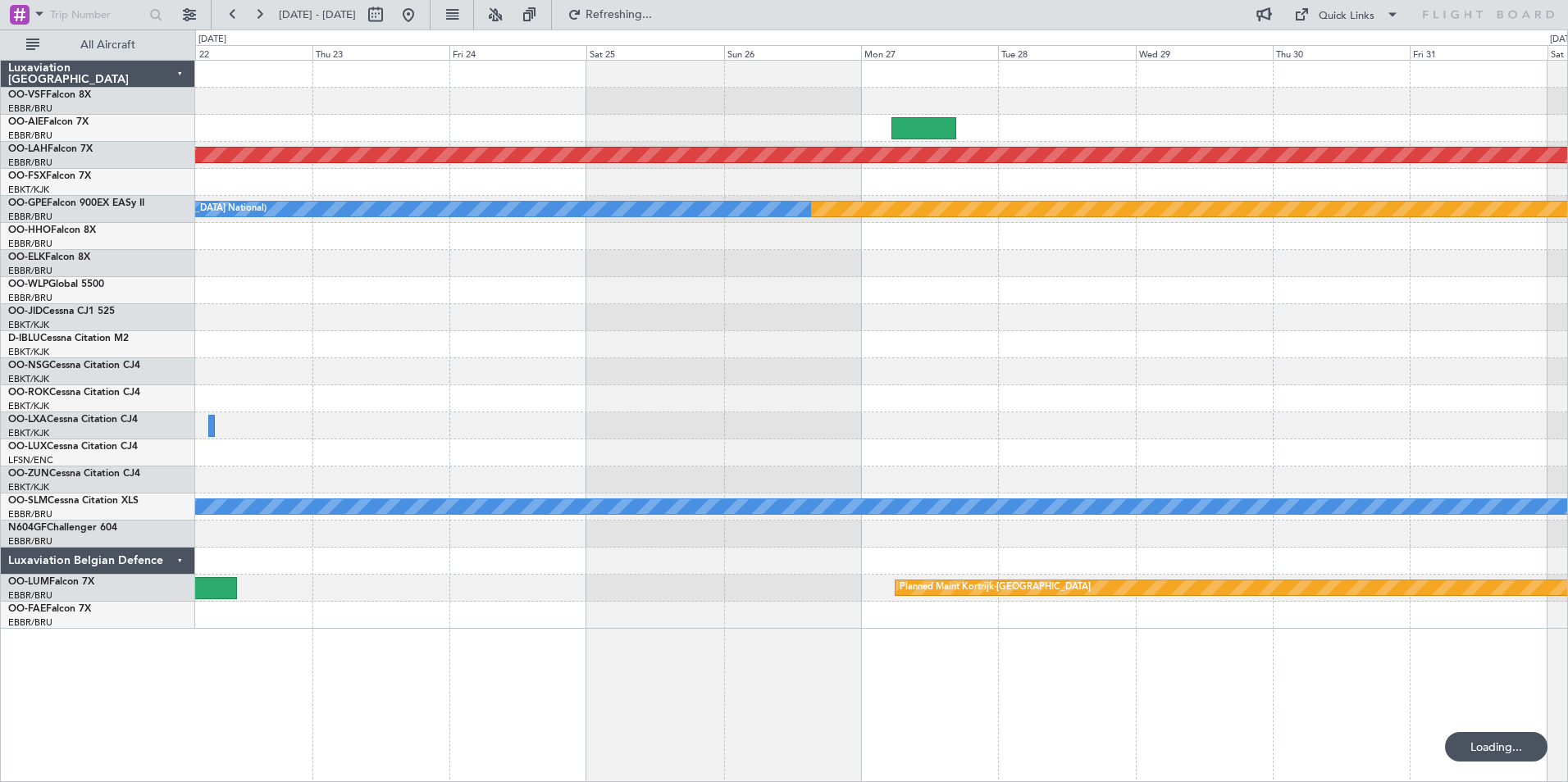
click at [833, 132] on div at bounding box center [882, 128] width 1372 height 27
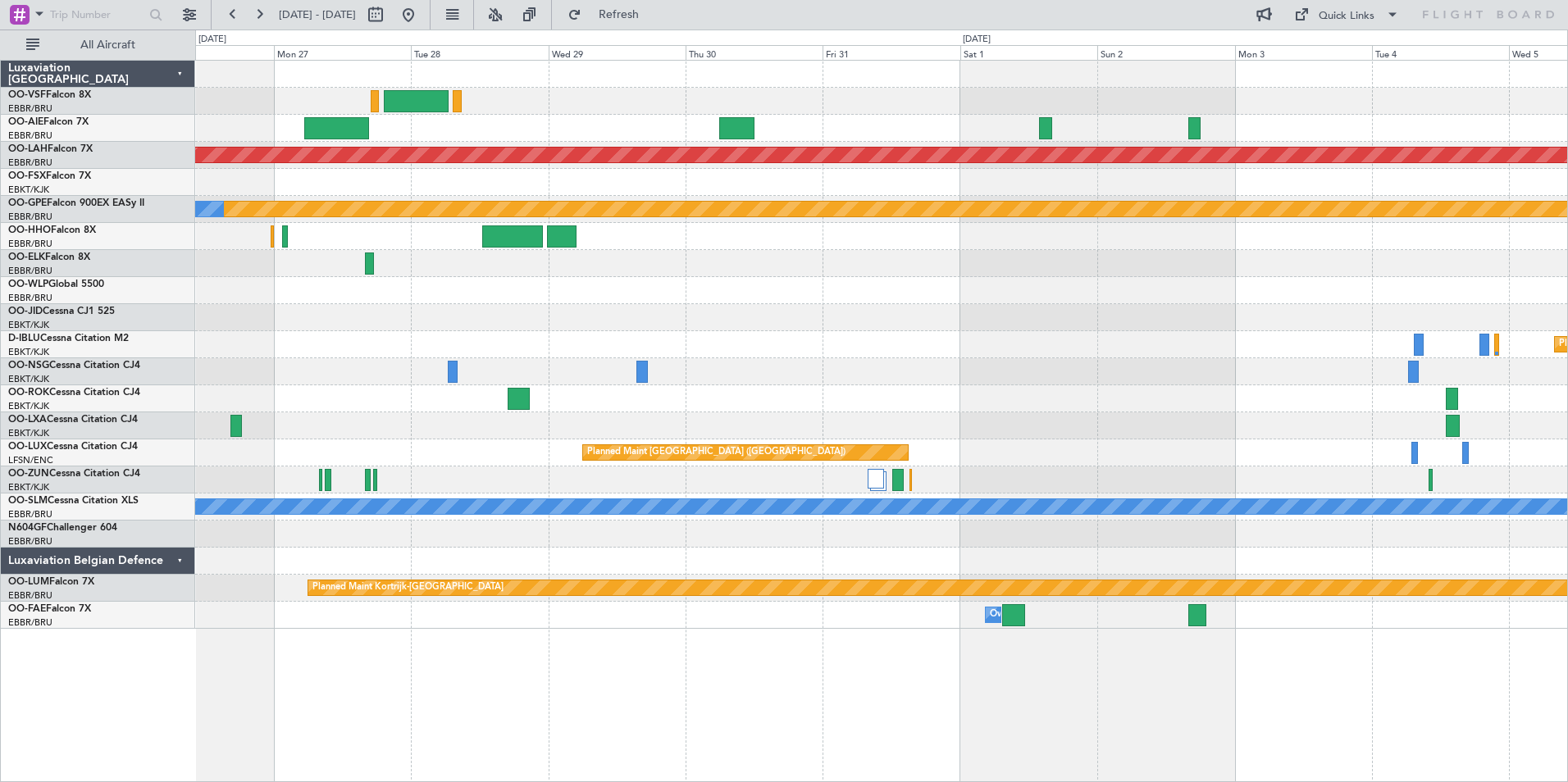
click at [608, 134] on div at bounding box center [882, 128] width 1372 height 27
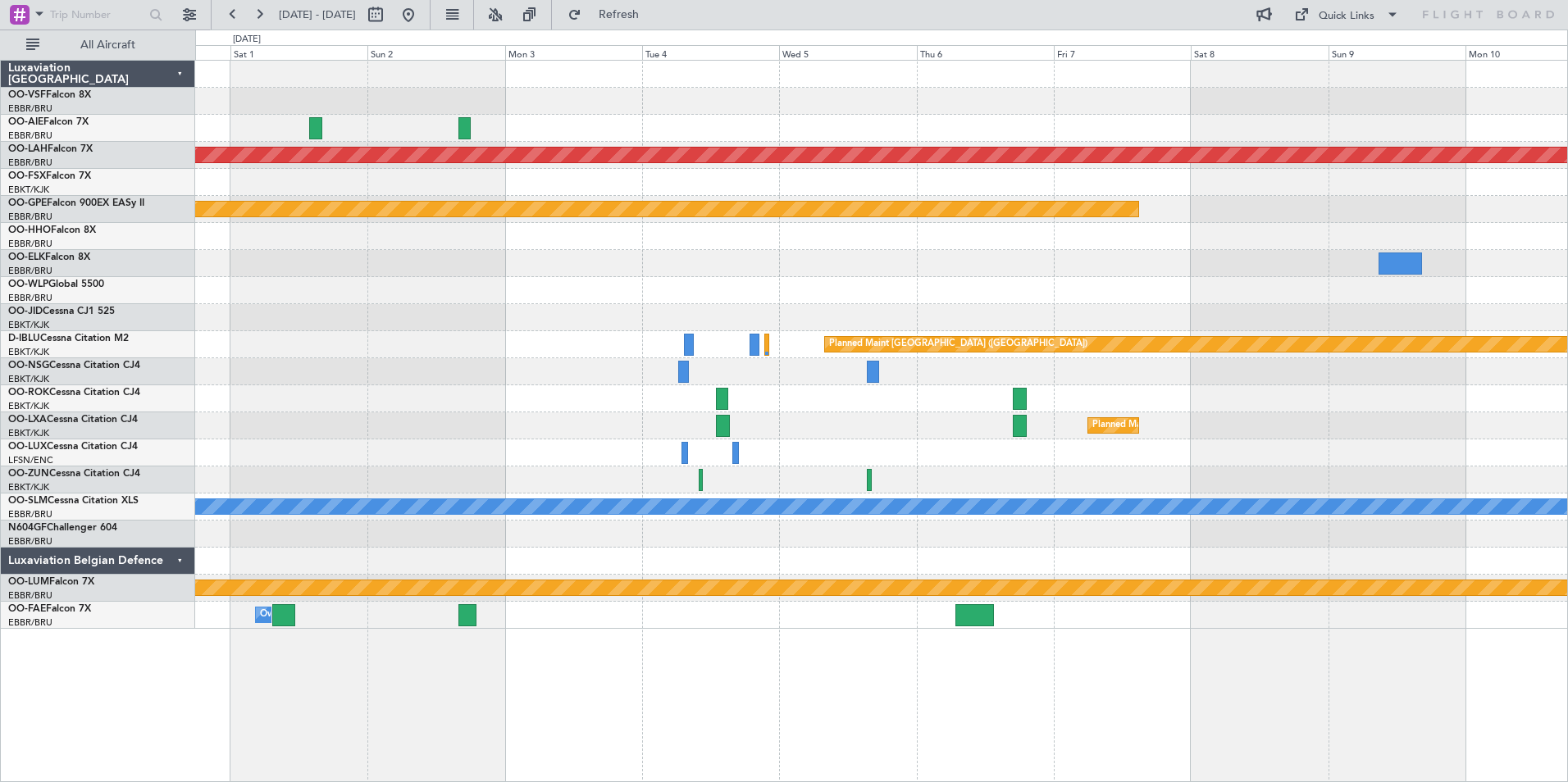
click at [560, 119] on div at bounding box center [882, 128] width 1372 height 27
click at [421, 13] on button at bounding box center [408, 14] width 26 height 26
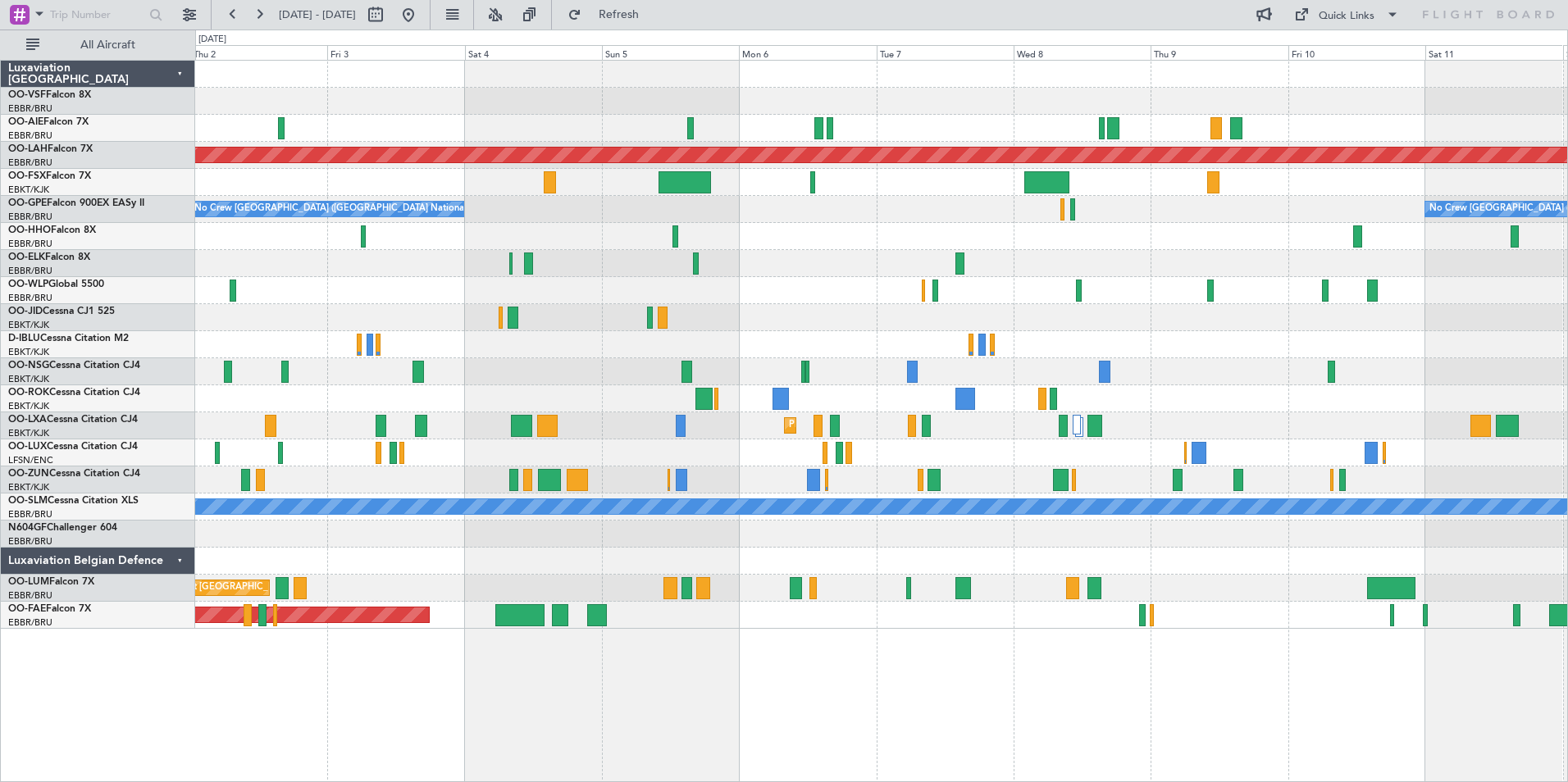
click at [98, 165] on div "Planned Maint [PERSON_NAME]-[GEOGRAPHIC_DATA][PERSON_NAME] ([GEOGRAPHIC_DATA][P…" at bounding box center [784, 405] width 1568 height 753
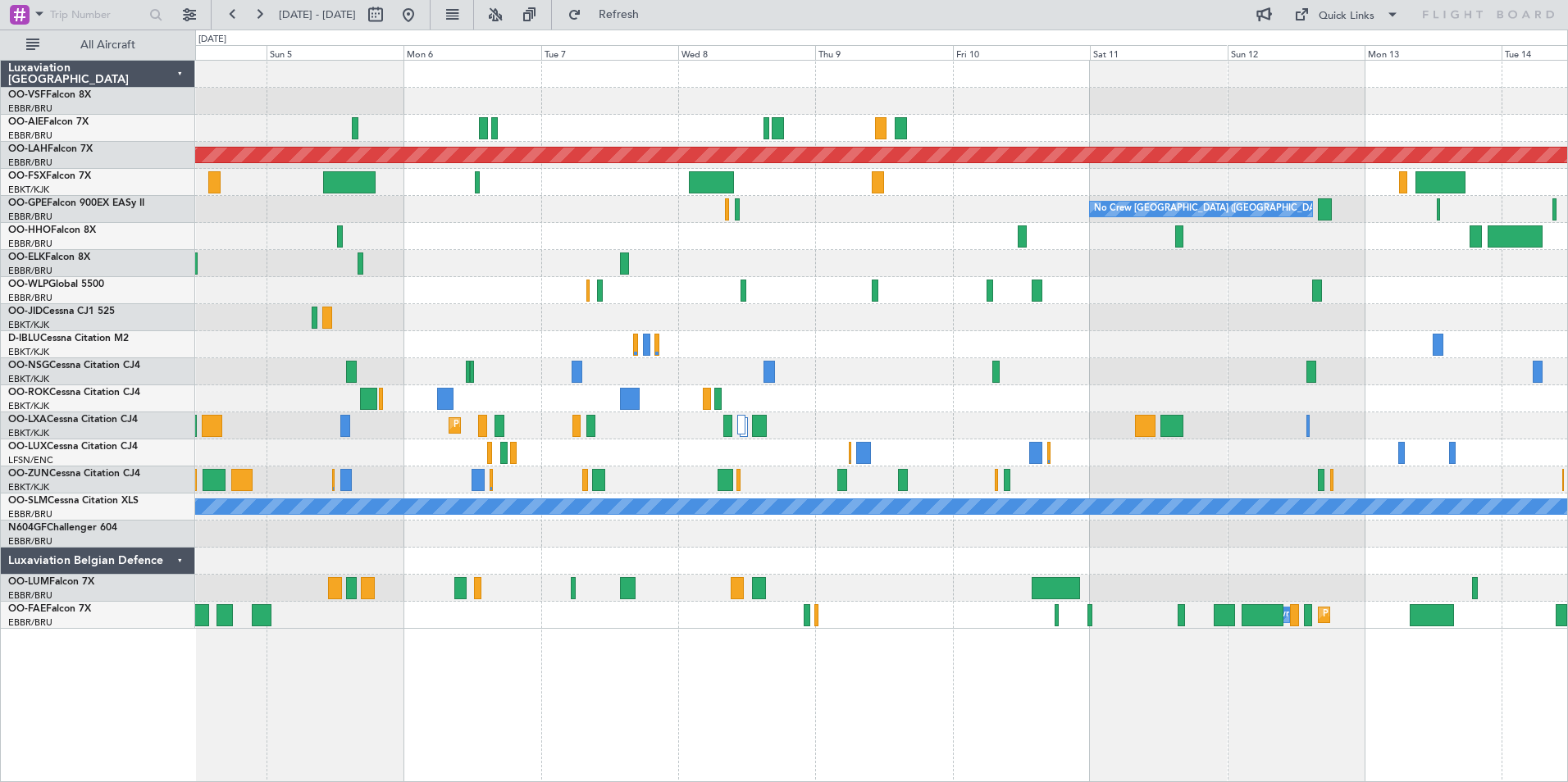
click at [874, 146] on div "Planned Maint [PERSON_NAME]-[GEOGRAPHIC_DATA][PERSON_NAME] ([GEOGRAPHIC_DATA][P…" at bounding box center [882, 345] width 1372 height 568
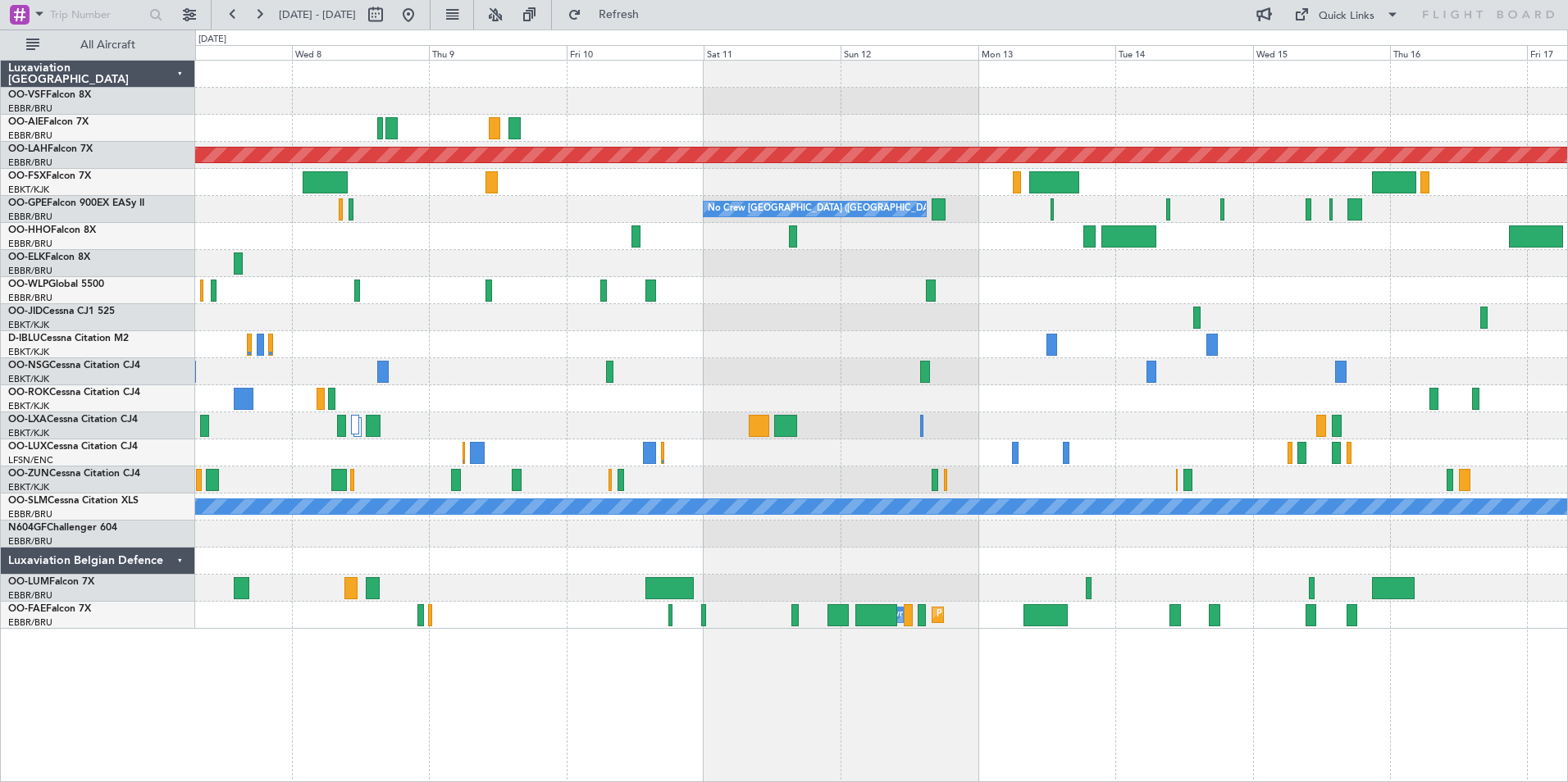
click at [769, 123] on div at bounding box center [882, 128] width 1372 height 27
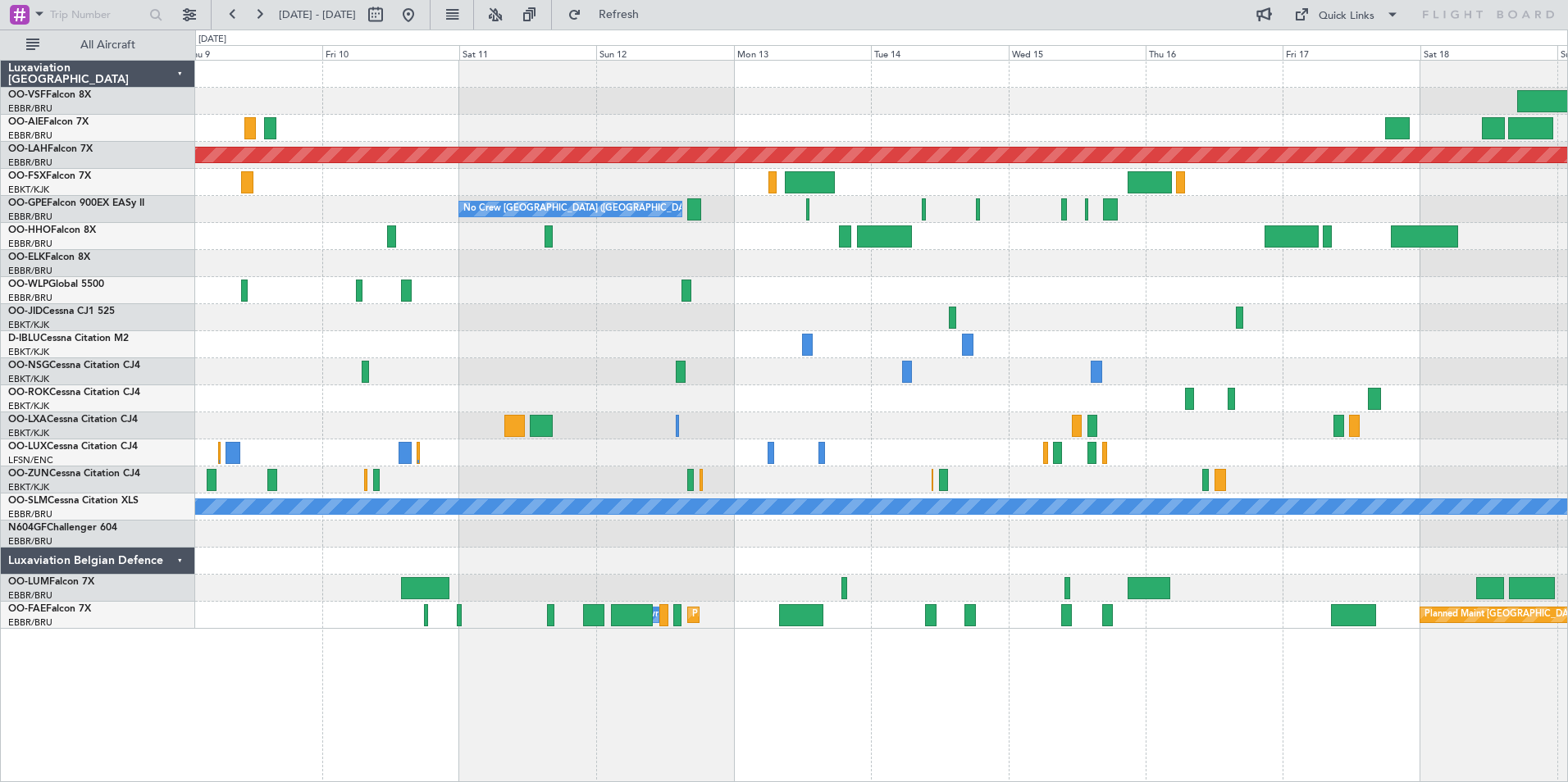
click at [1019, 124] on div at bounding box center [882, 128] width 1372 height 27
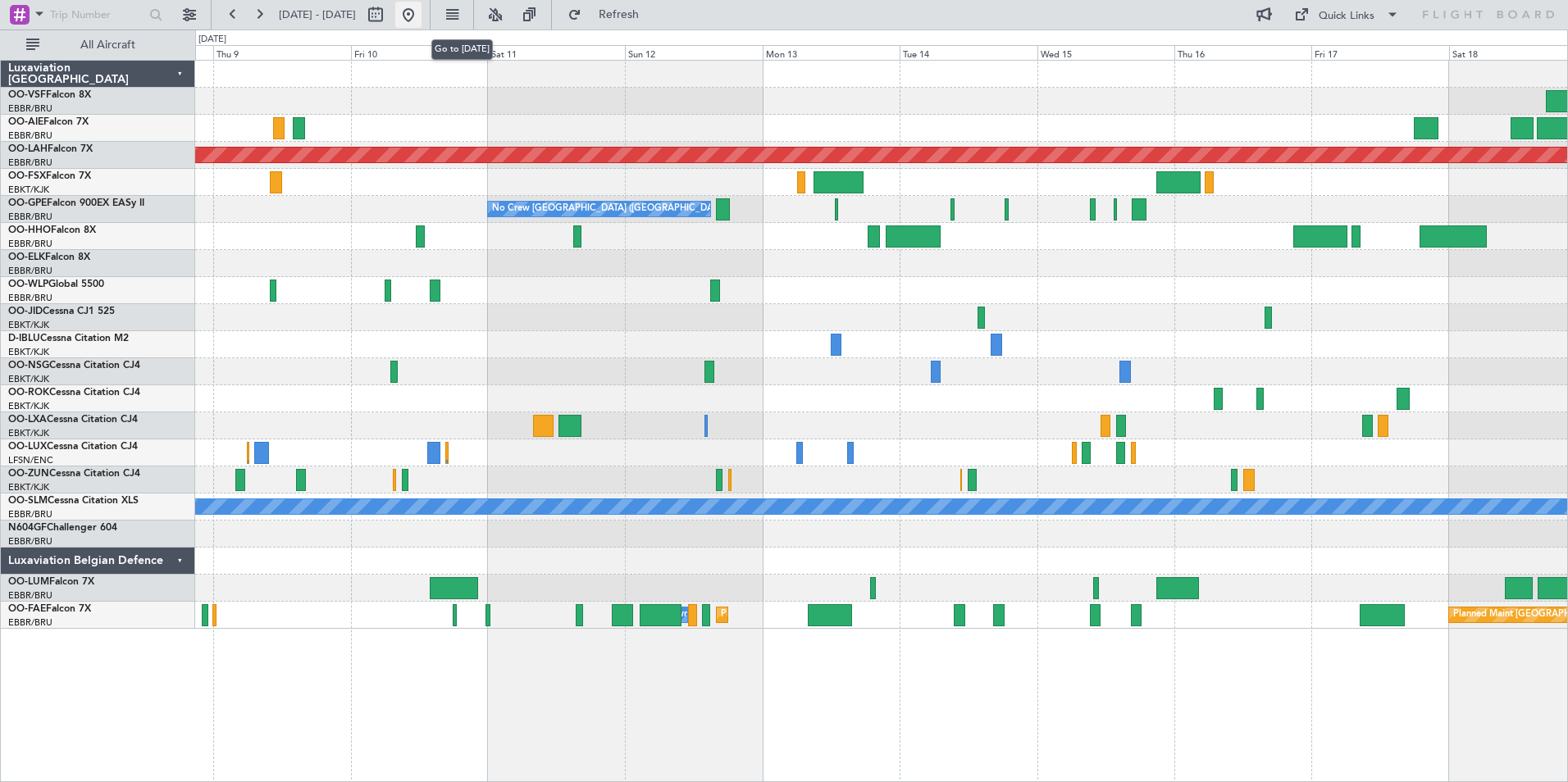
click at [421, 12] on button at bounding box center [408, 14] width 26 height 26
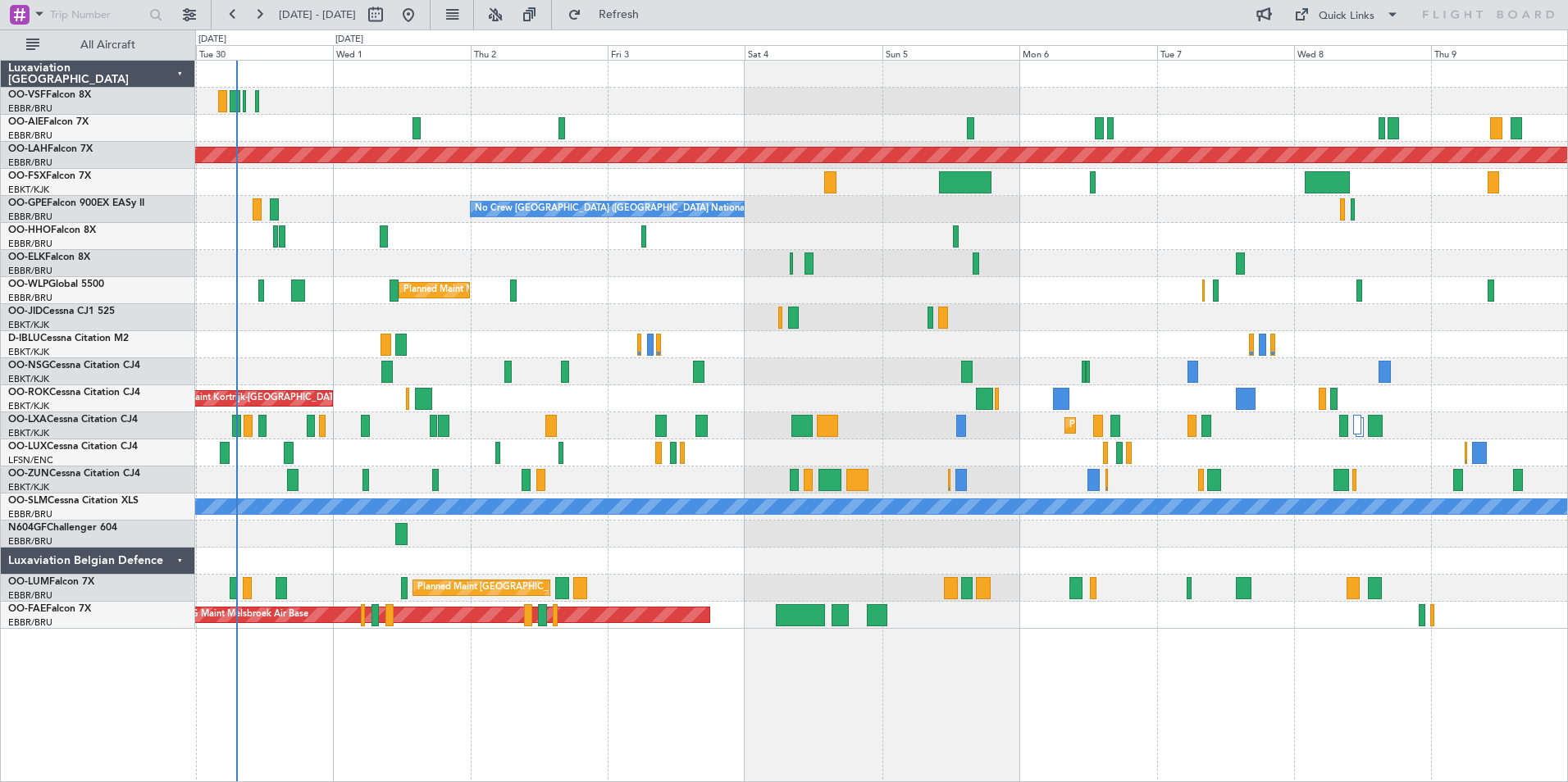
click at [718, 381] on div "Planned Maint [GEOGRAPHIC_DATA] ([GEOGRAPHIC_DATA]) Planned [GEOGRAPHIC_DATA][P…" at bounding box center [882, 345] width 1372 height 568
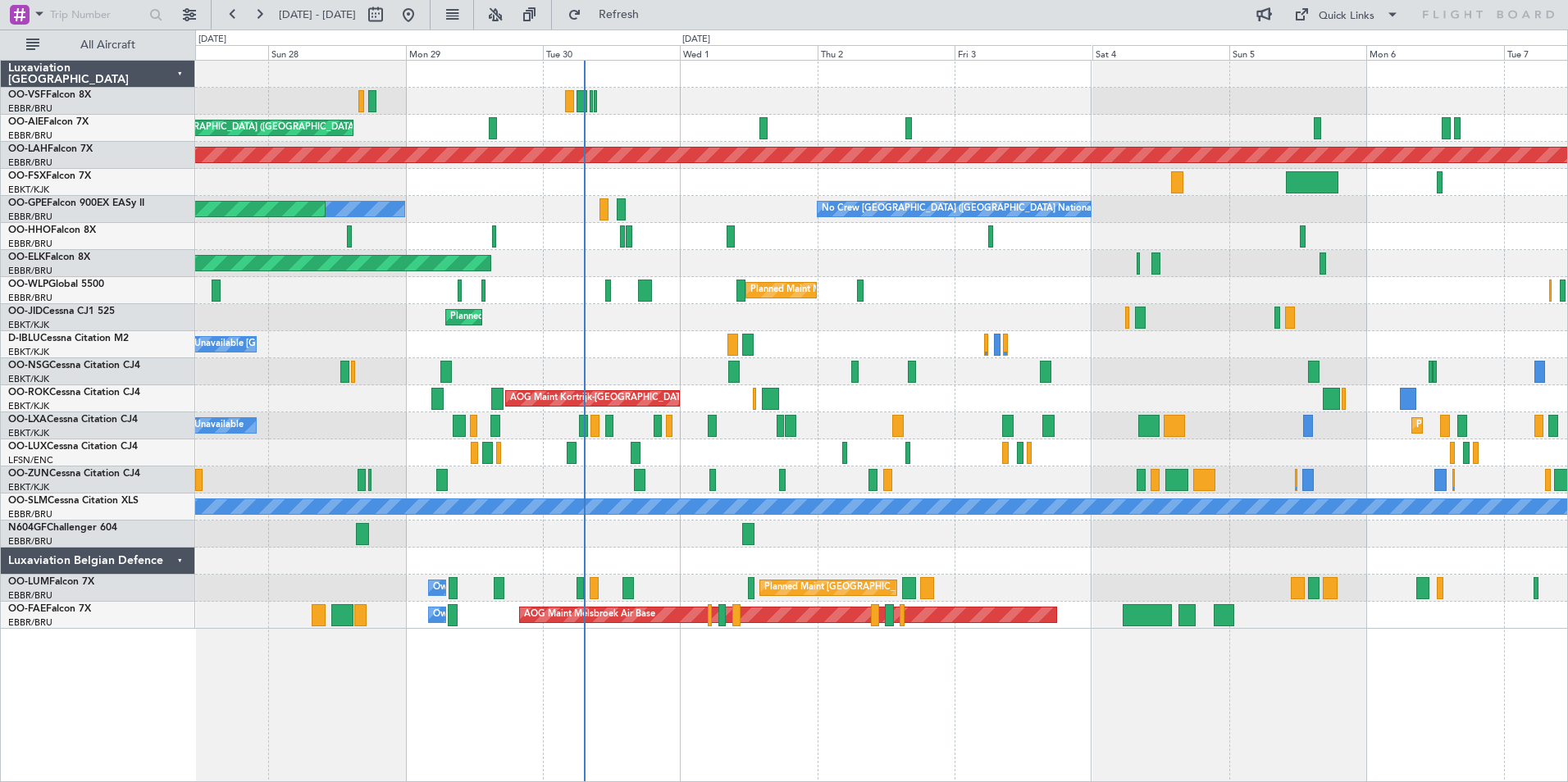
click at [679, 452] on div "No Crew Nancy (Essey)" at bounding box center [882, 453] width 1372 height 27
click at [654, 13] on span "Refresh" at bounding box center [619, 15] width 69 height 12
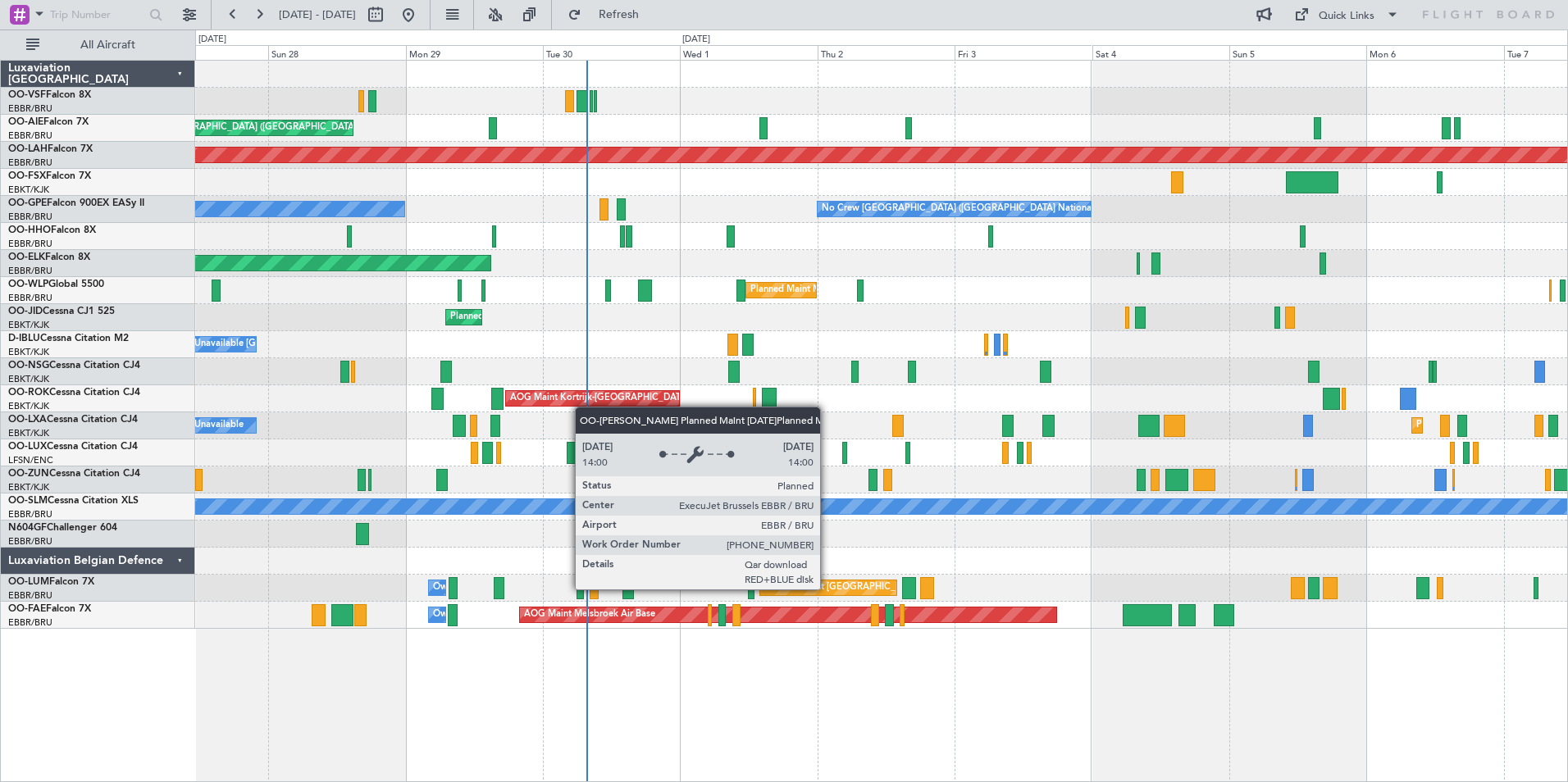
click at [827, 589] on div "Planned Maint [GEOGRAPHIC_DATA] ([GEOGRAPHIC_DATA] National)" at bounding box center [913, 587] width 297 height 24
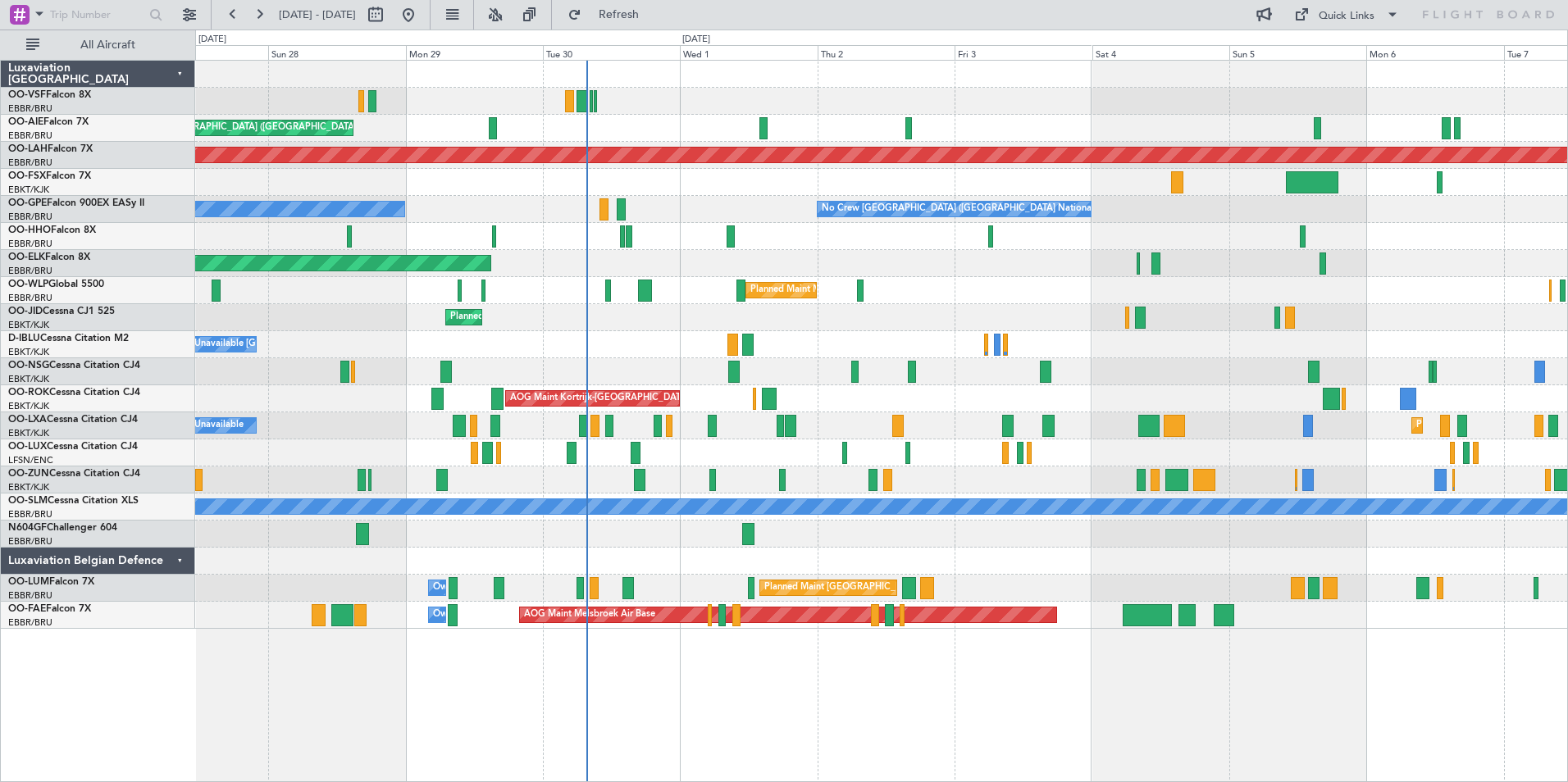
click at [314, 590] on div "Planned Maint [GEOGRAPHIC_DATA] ([GEOGRAPHIC_DATA] National) Owner [GEOGRAPHIC_…" at bounding box center [882, 588] width 1372 height 27
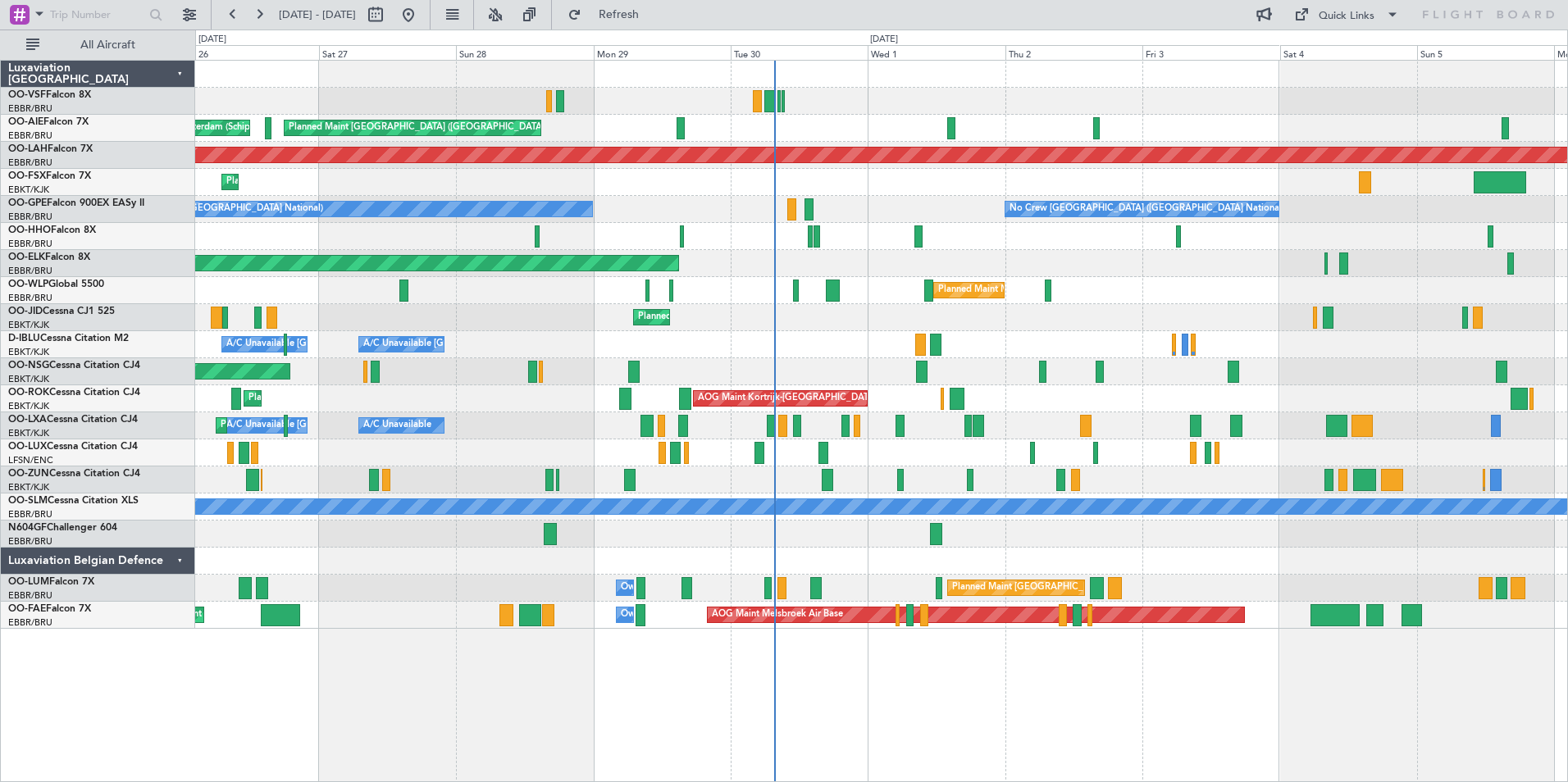
click at [506, 589] on div "Planned Maint [GEOGRAPHIC_DATA] ([GEOGRAPHIC_DATA] National) Owner [GEOGRAPHIC_…" at bounding box center [882, 588] width 1372 height 27
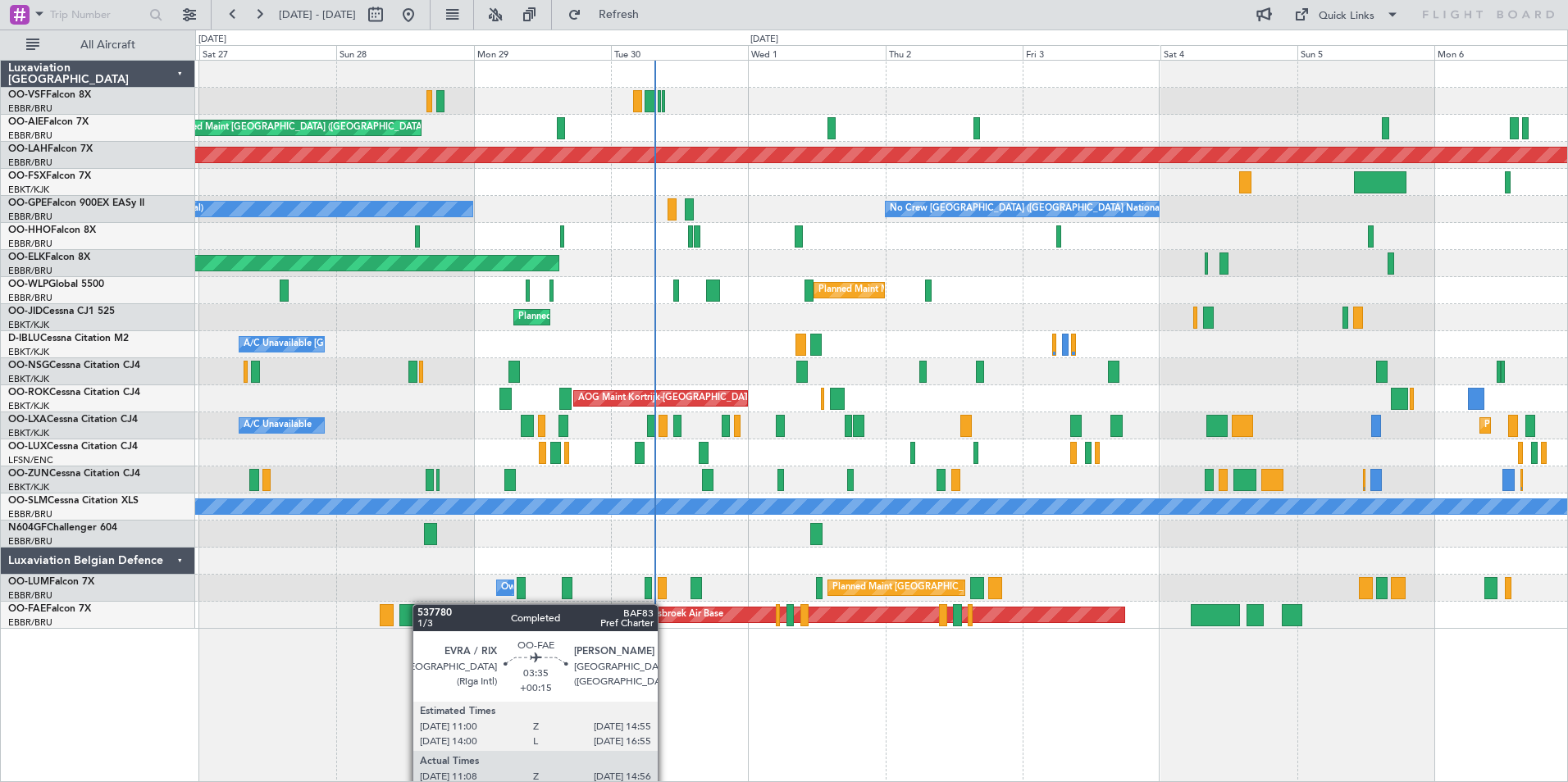
click at [416, 606] on div "Planned Maint [GEOGRAPHIC_DATA] ([GEOGRAPHIC_DATA]) Unplanned Maint Amsterdam (…" at bounding box center [882, 345] width 1372 height 568
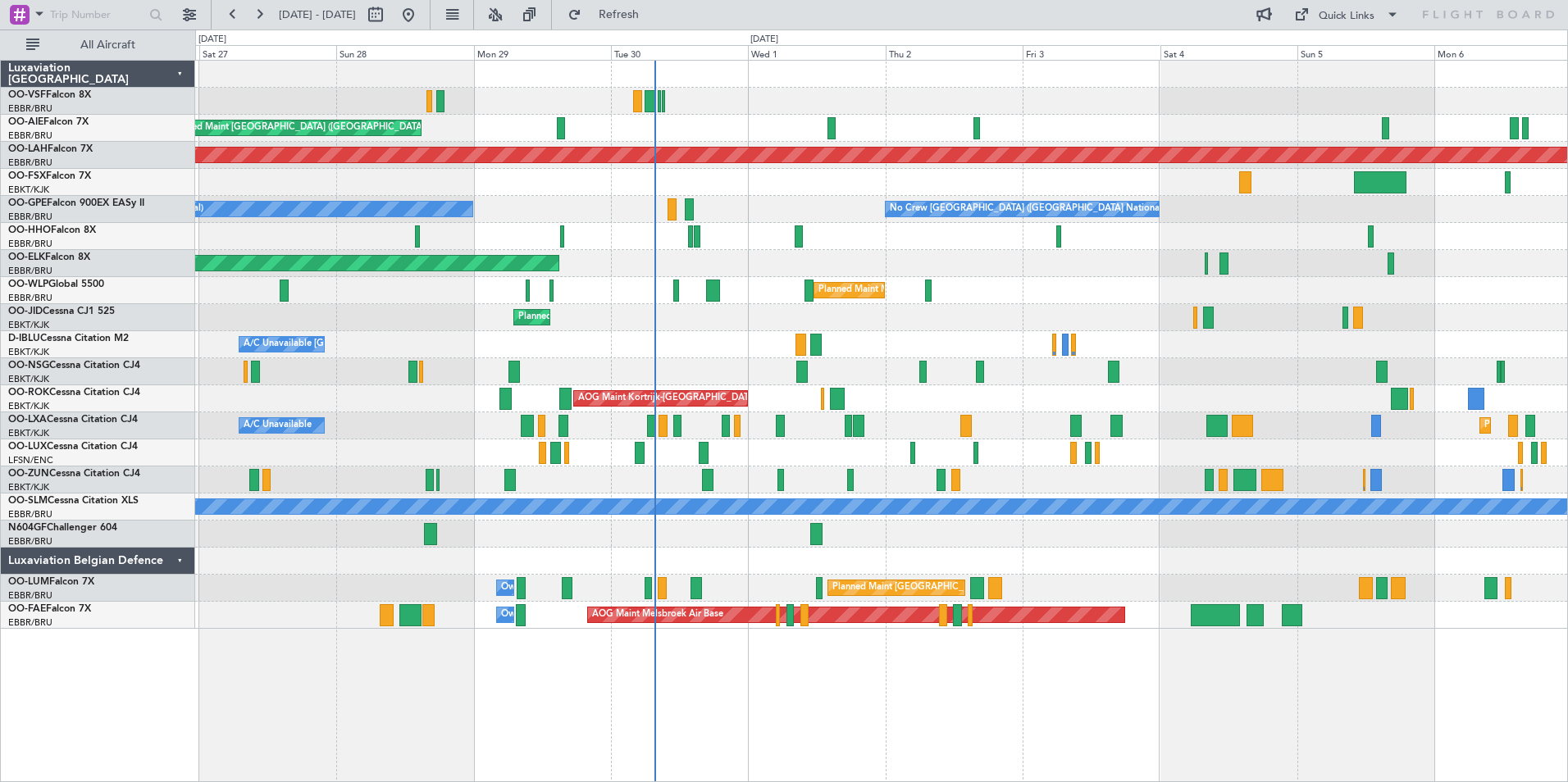
click at [1037, 688] on div "Planned Maint [GEOGRAPHIC_DATA] ([GEOGRAPHIC_DATA]) Unplanned Maint Amsterdam (…" at bounding box center [882, 421] width 1373 height 723
click at [654, 13] on span "Refresh" at bounding box center [619, 15] width 69 height 12
click at [654, 18] on span "Refresh" at bounding box center [619, 15] width 69 height 12
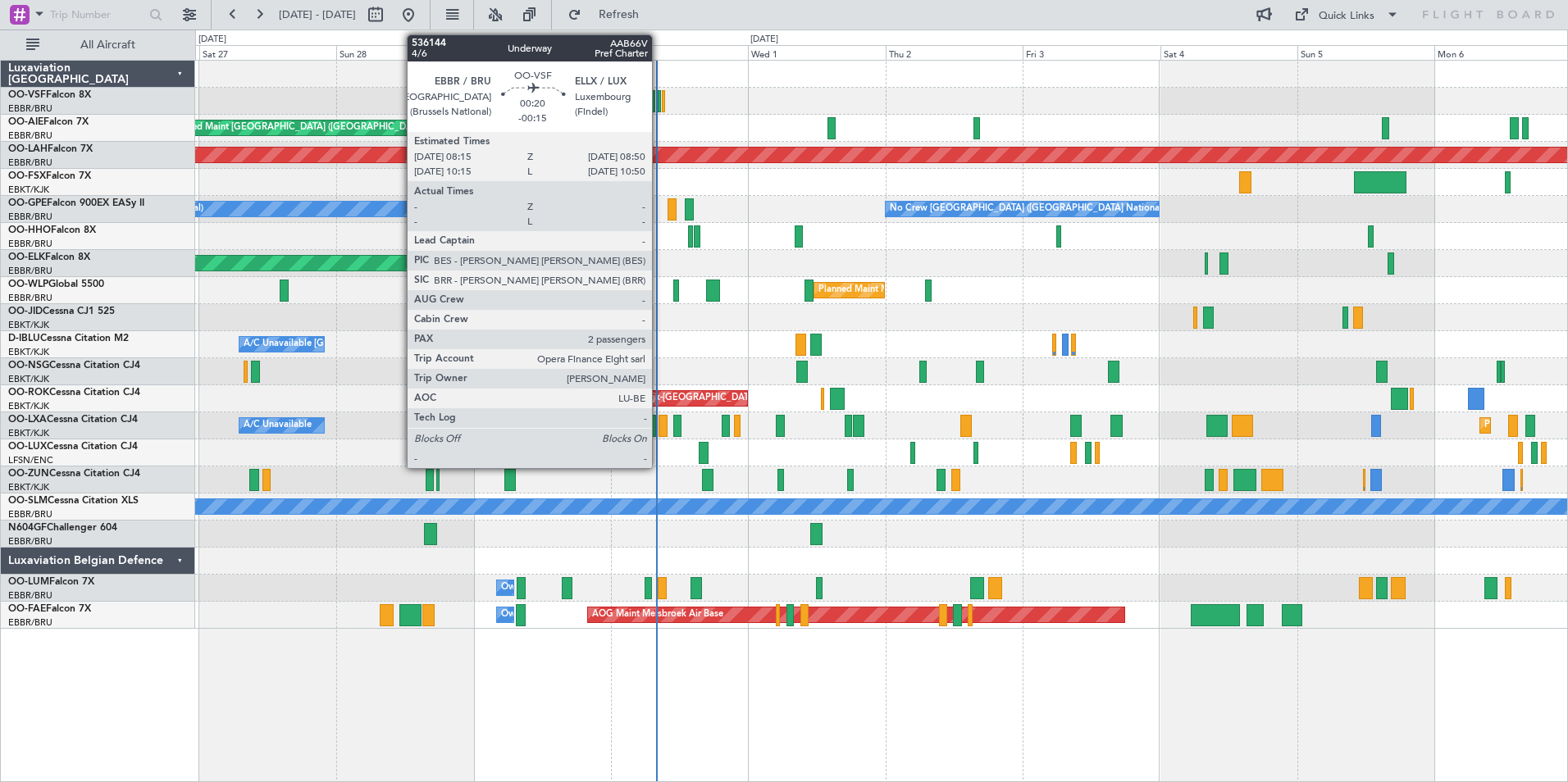
click at [659, 104] on div at bounding box center [659, 101] width 4 height 22
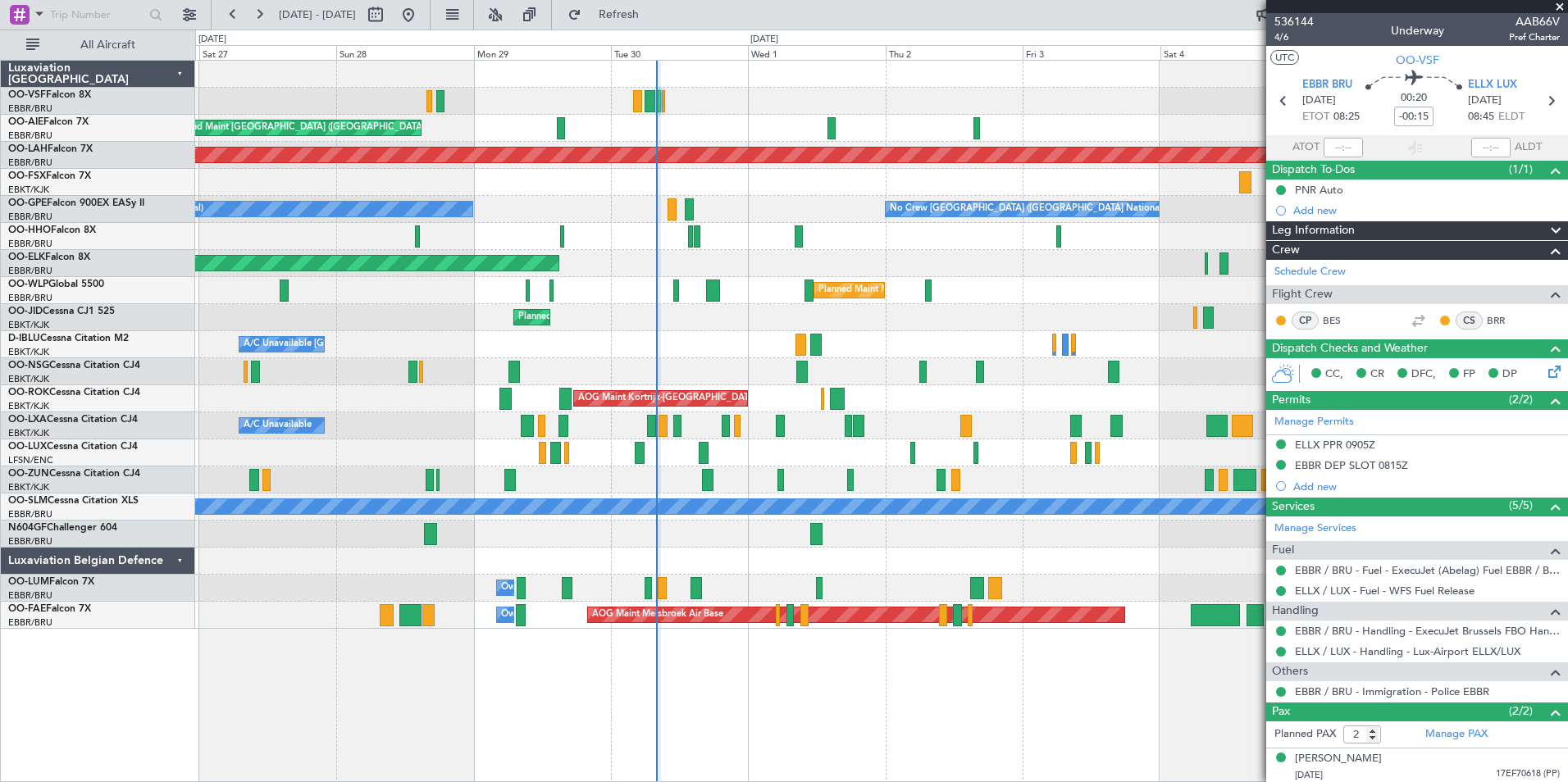
click at [1560, 5] on span at bounding box center [1560, 8] width 17 height 15
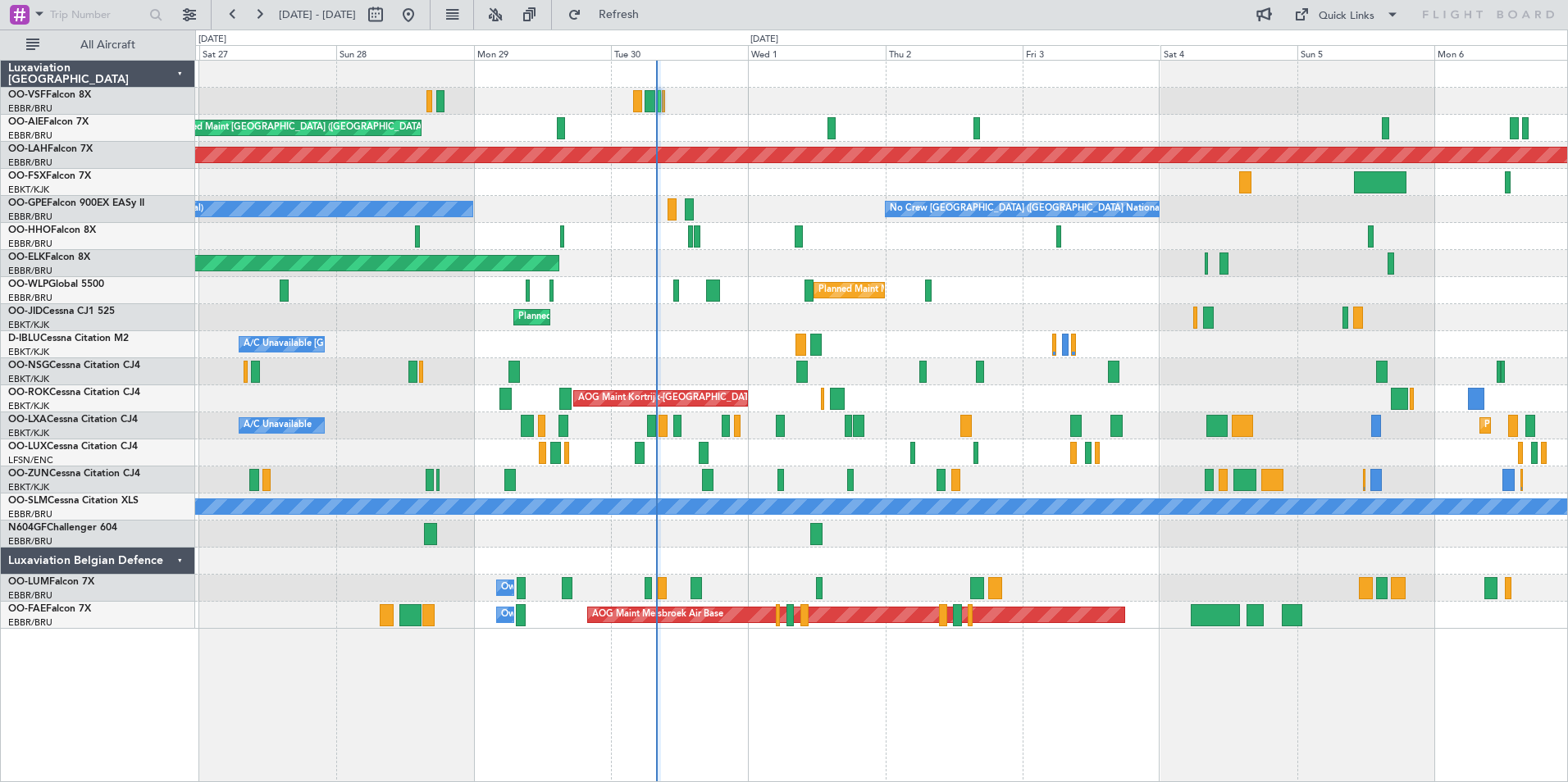
type input "0"
click at [654, 17] on span "Refresh" at bounding box center [619, 15] width 69 height 12
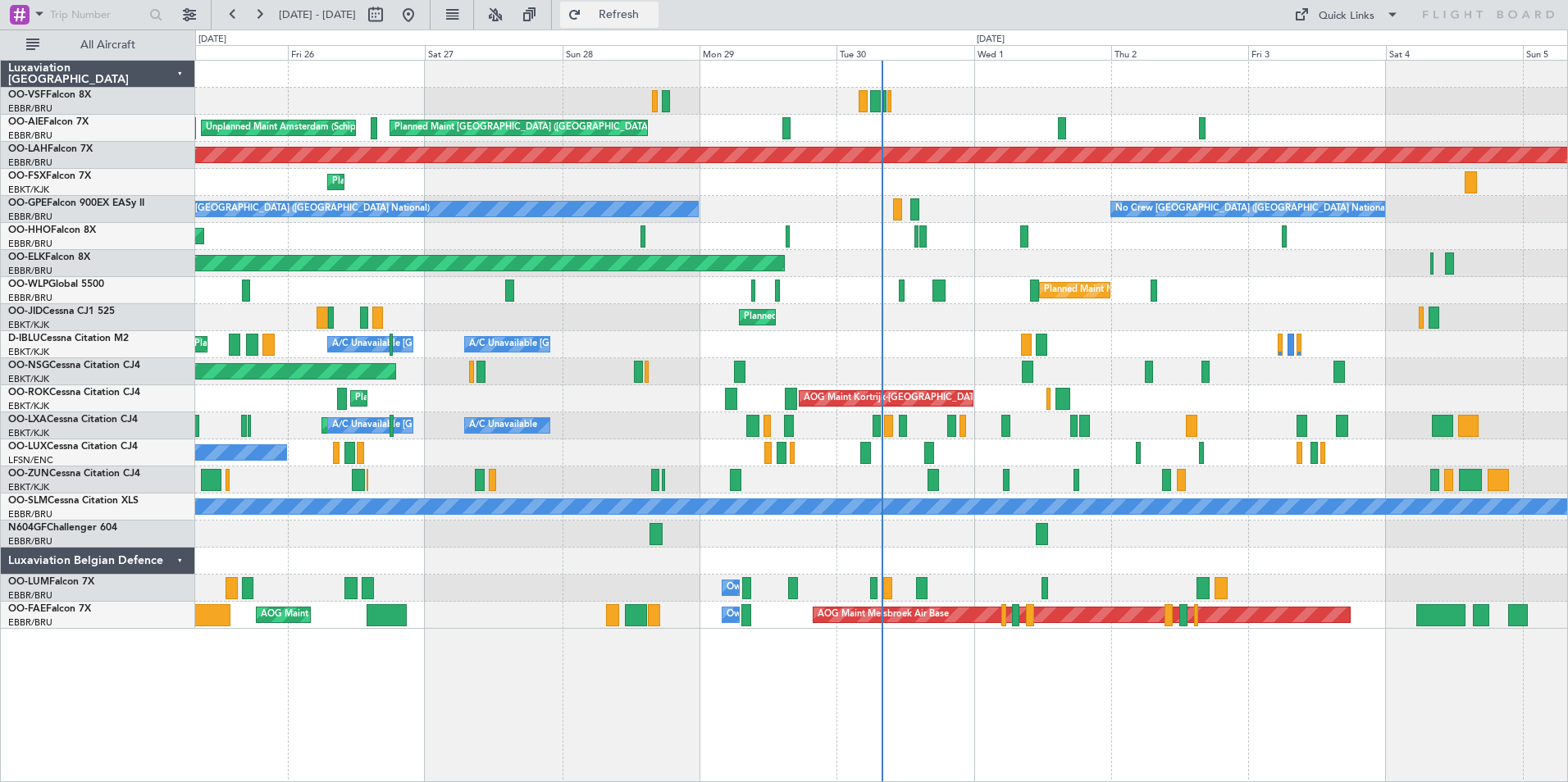
click at [654, 13] on span "Refresh" at bounding box center [619, 15] width 69 height 12
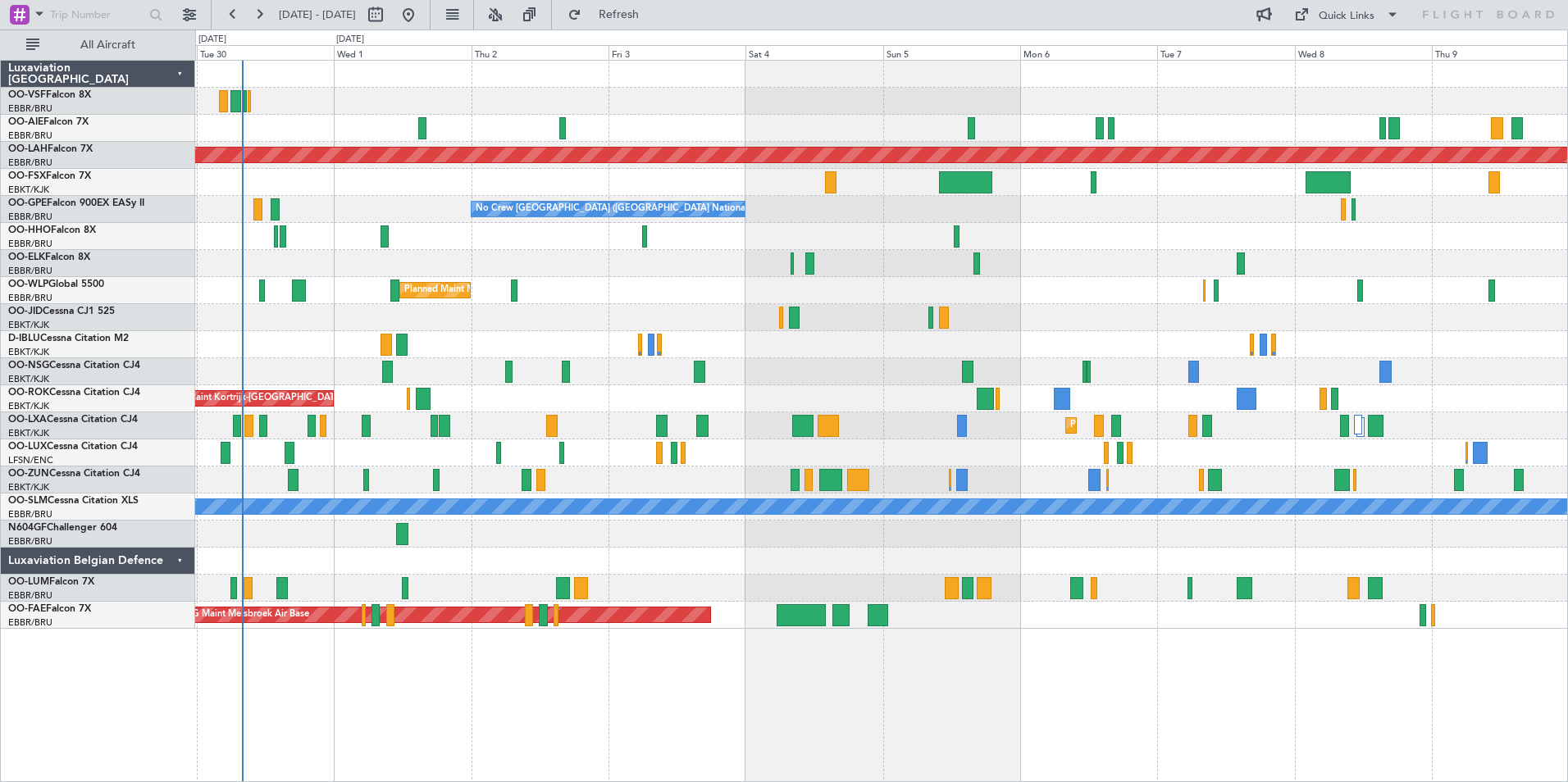
click at [736, 590] on div "Planned Maint [GEOGRAPHIC_DATA] ([GEOGRAPHIC_DATA]) Planned [GEOGRAPHIC_DATA][P…" at bounding box center [882, 345] width 1372 height 568
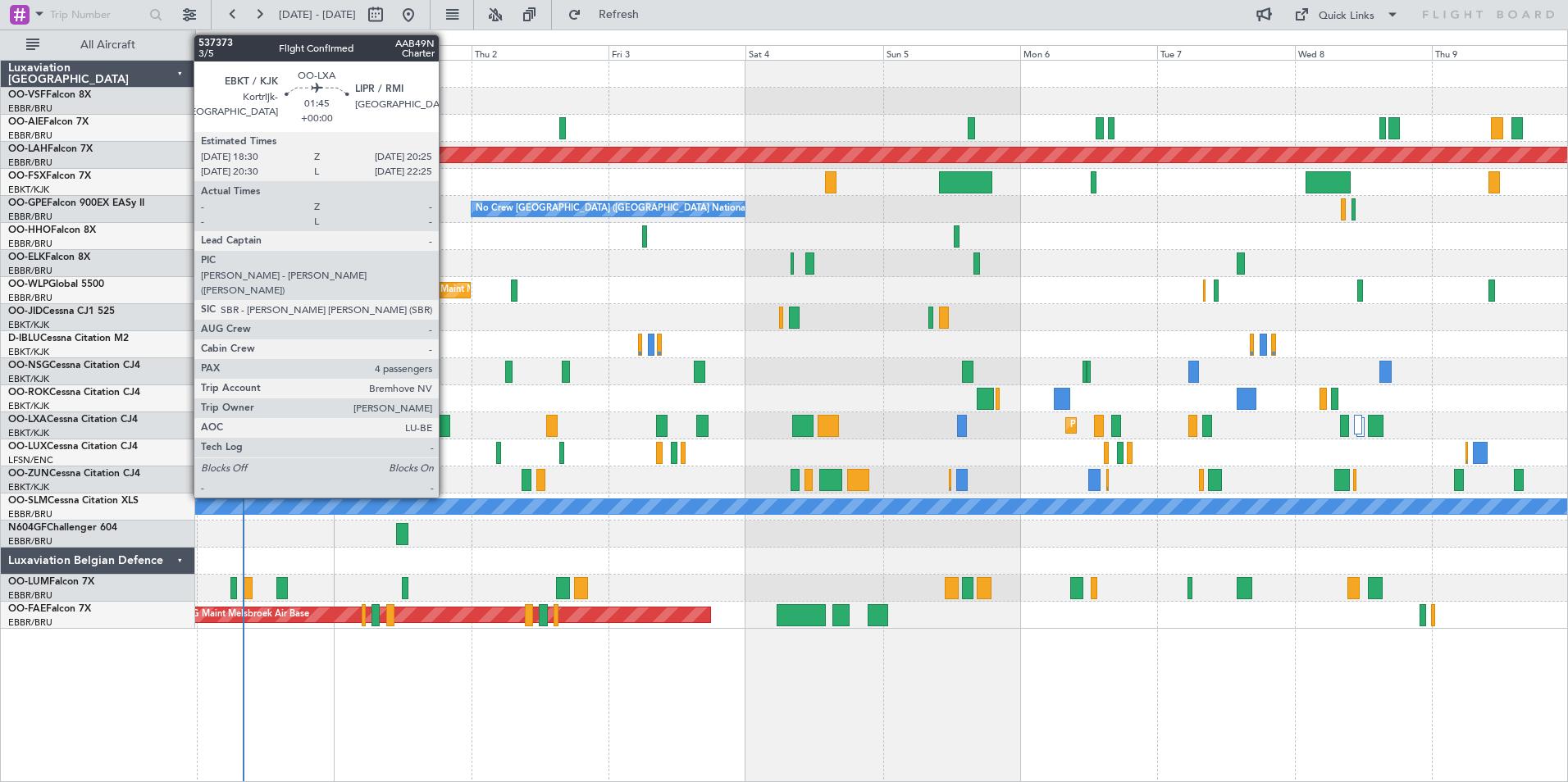
click at [446, 427] on div at bounding box center [445, 426] width 12 height 22
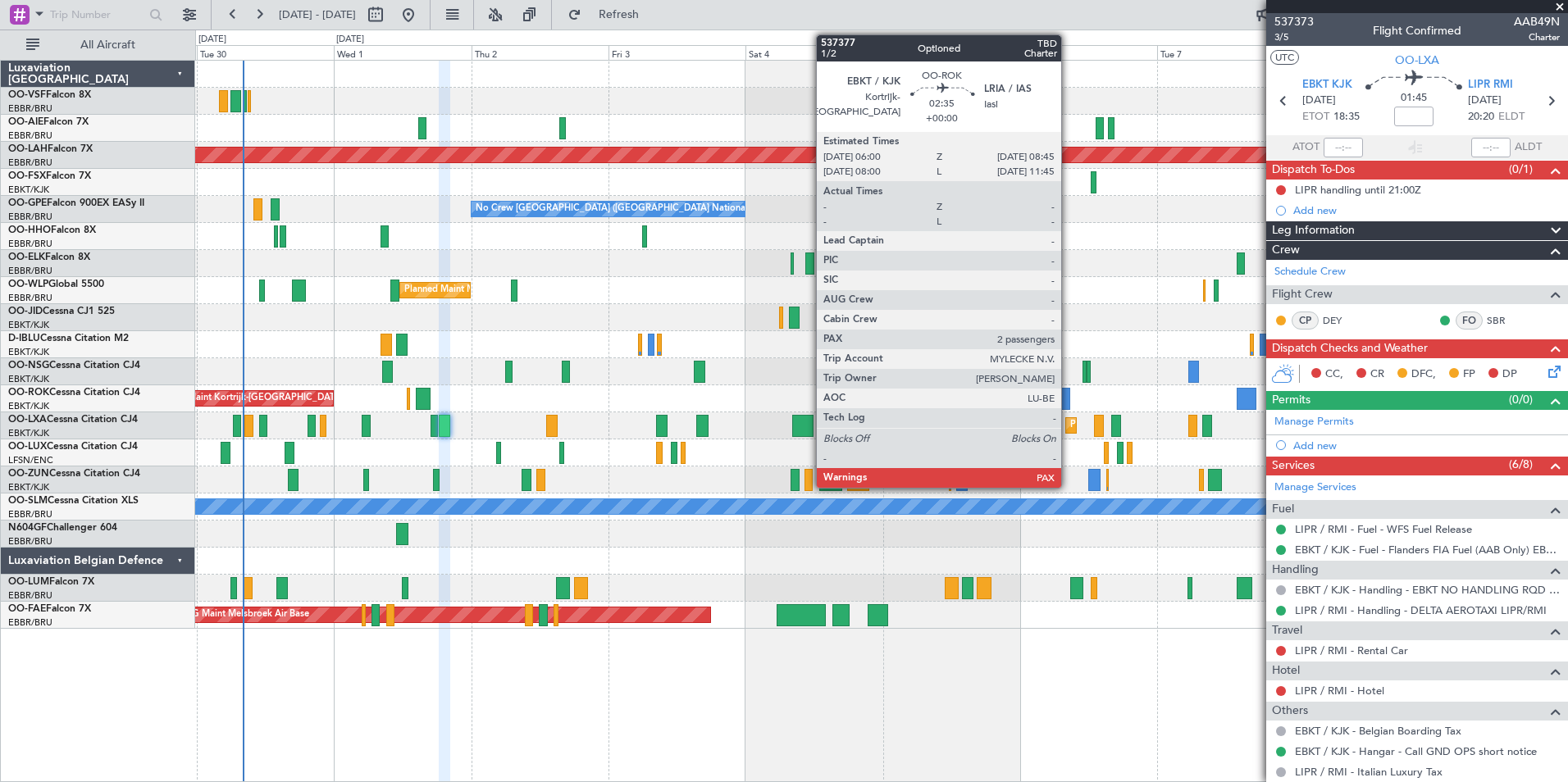
click at [1560, 9] on span at bounding box center [1560, 8] width 17 height 15
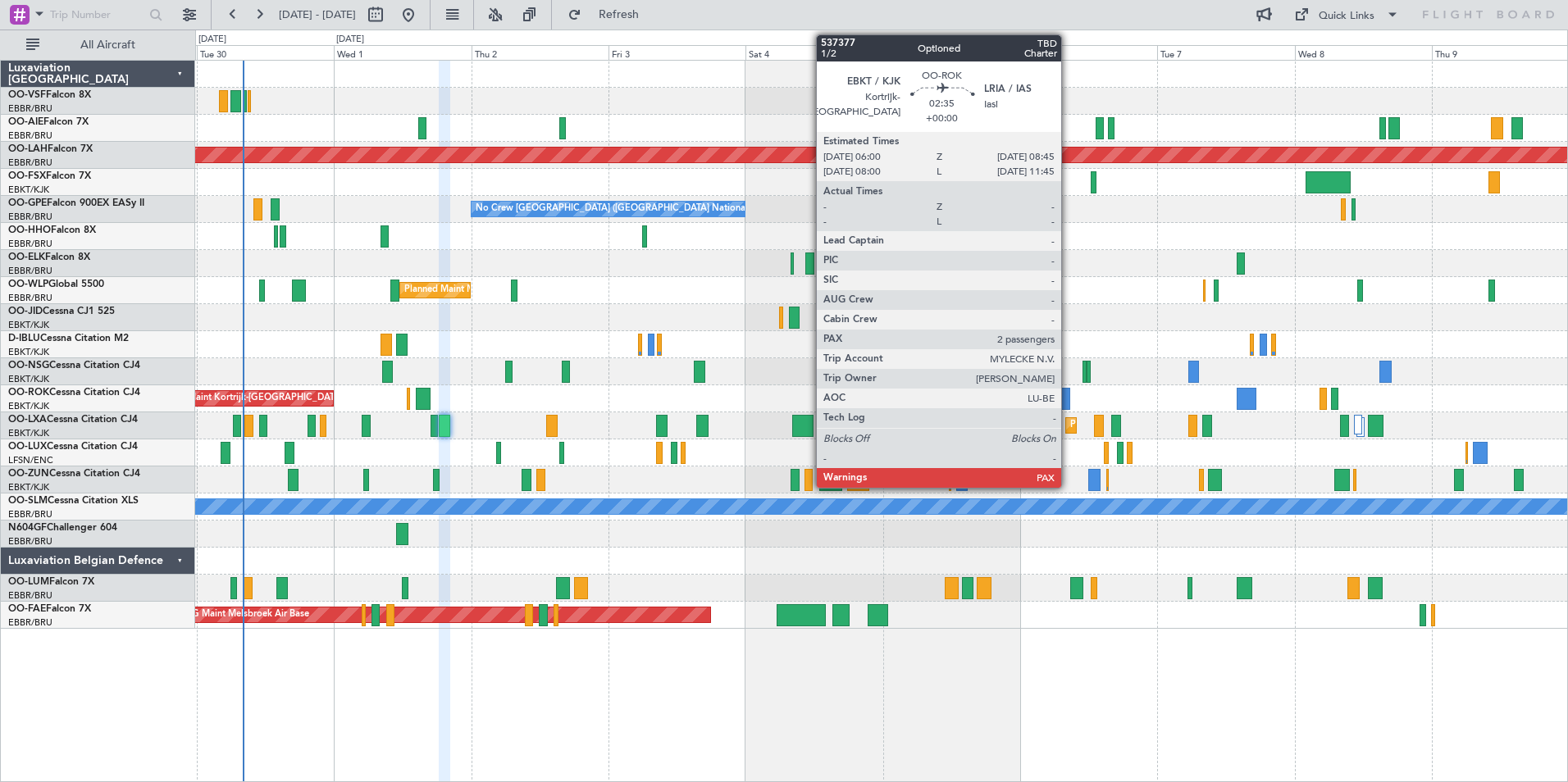
type input "0"
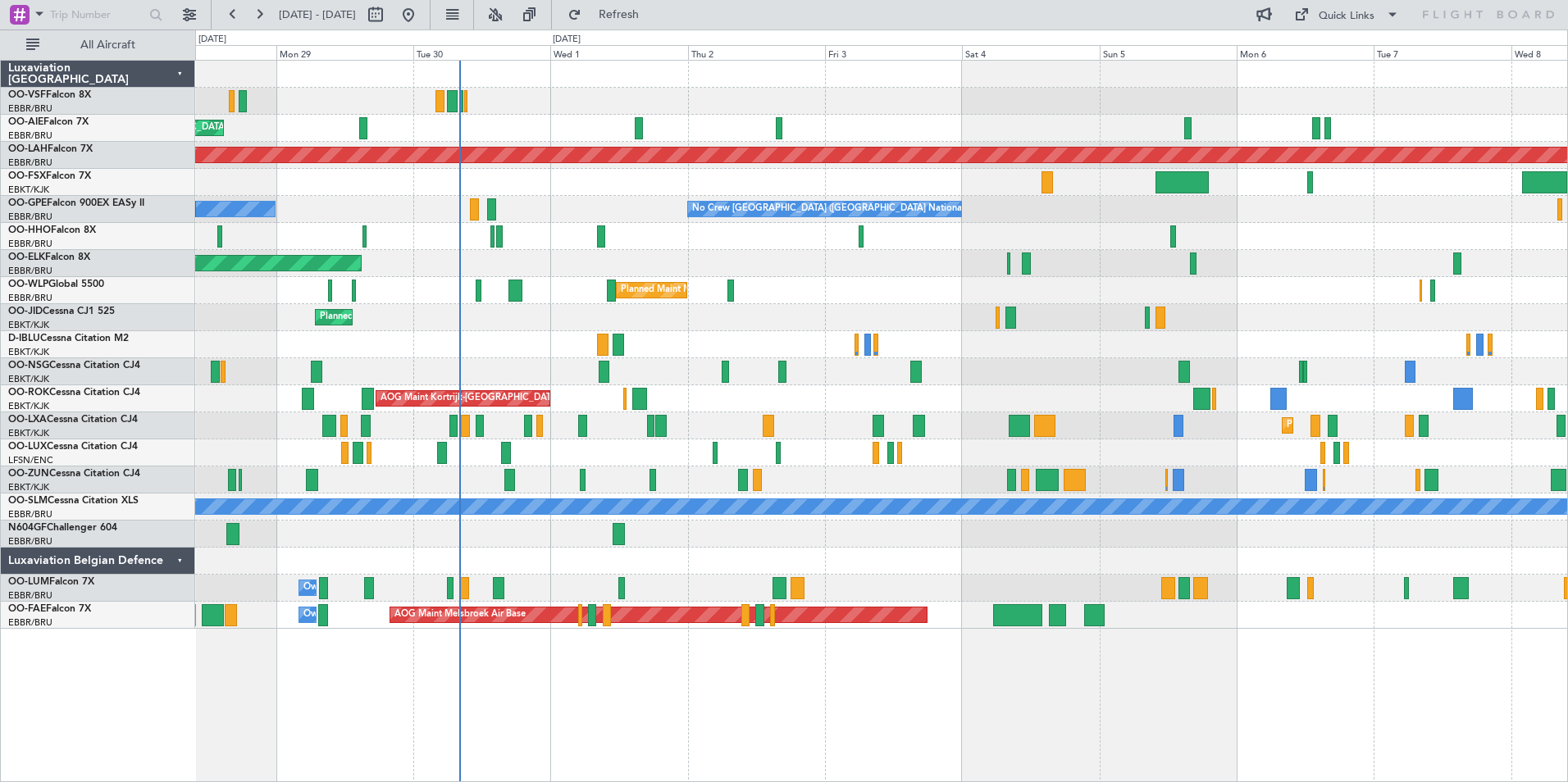
click at [488, 279] on div "Planned Maint London (Farnborough) Unplanned Maint Amsterdam (Schiphol) Planned…" at bounding box center [882, 345] width 1372 height 568
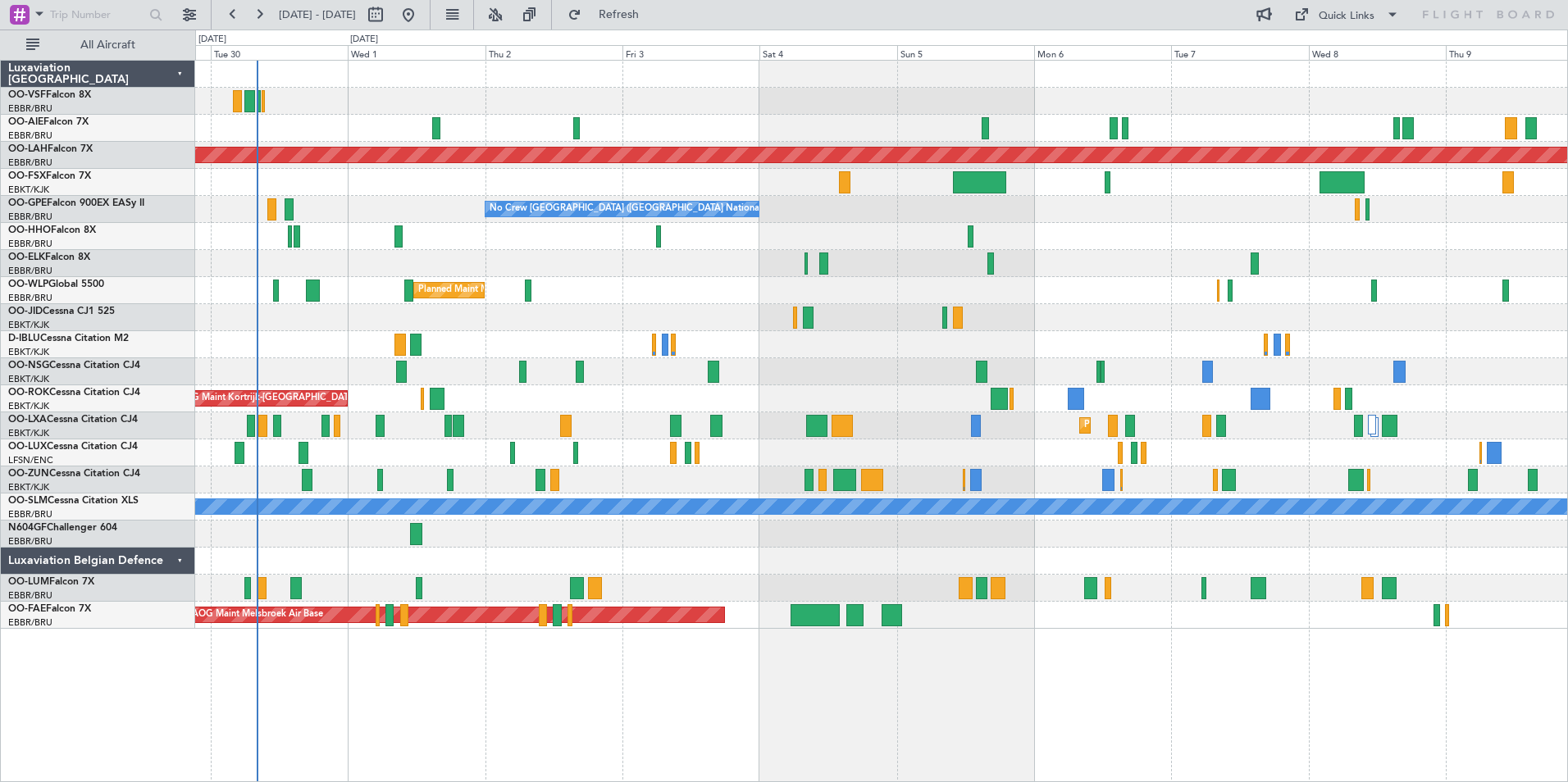
click at [316, 259] on div "Planned Maint Kortrijk-[GEOGRAPHIC_DATA]" at bounding box center [882, 263] width 1372 height 27
